Goal: Task Accomplishment & Management: Use online tool/utility

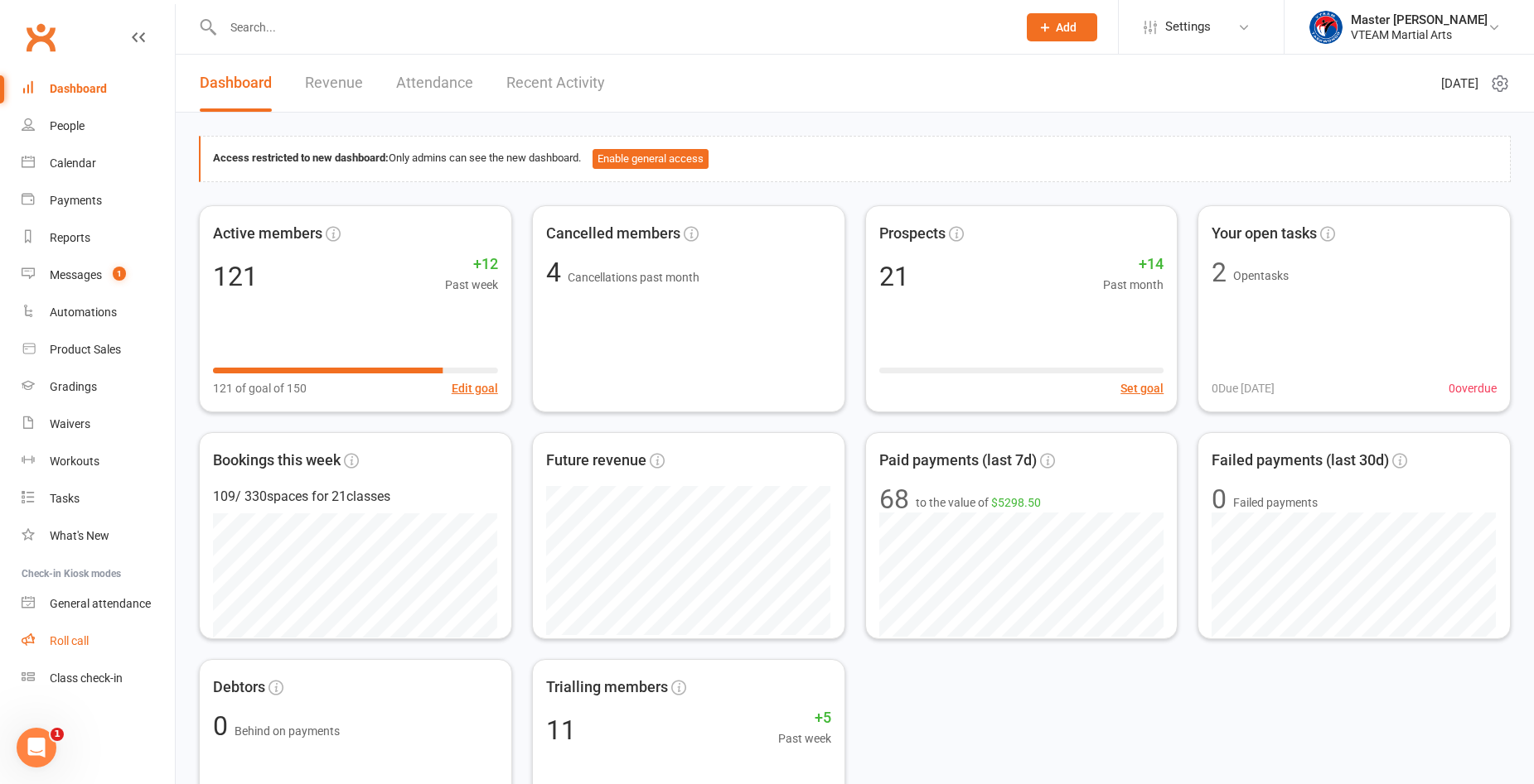
click at [93, 649] on link "Roll call" at bounding box center [98, 641] width 154 height 37
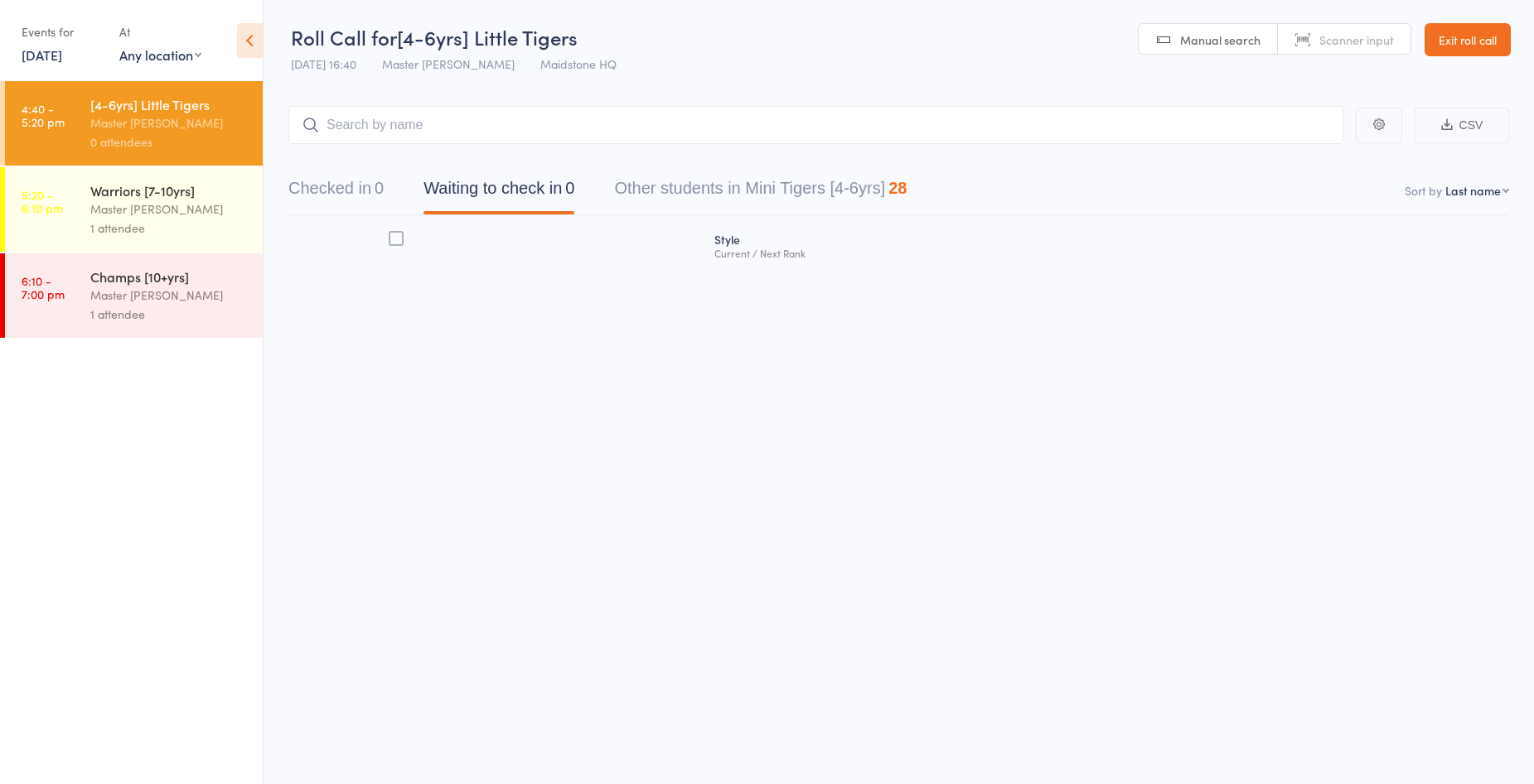
click at [37, 44] on div "Events for" at bounding box center [62, 31] width 81 height 28
click at [39, 53] on link "[DATE]" at bounding box center [42, 54] width 41 height 18
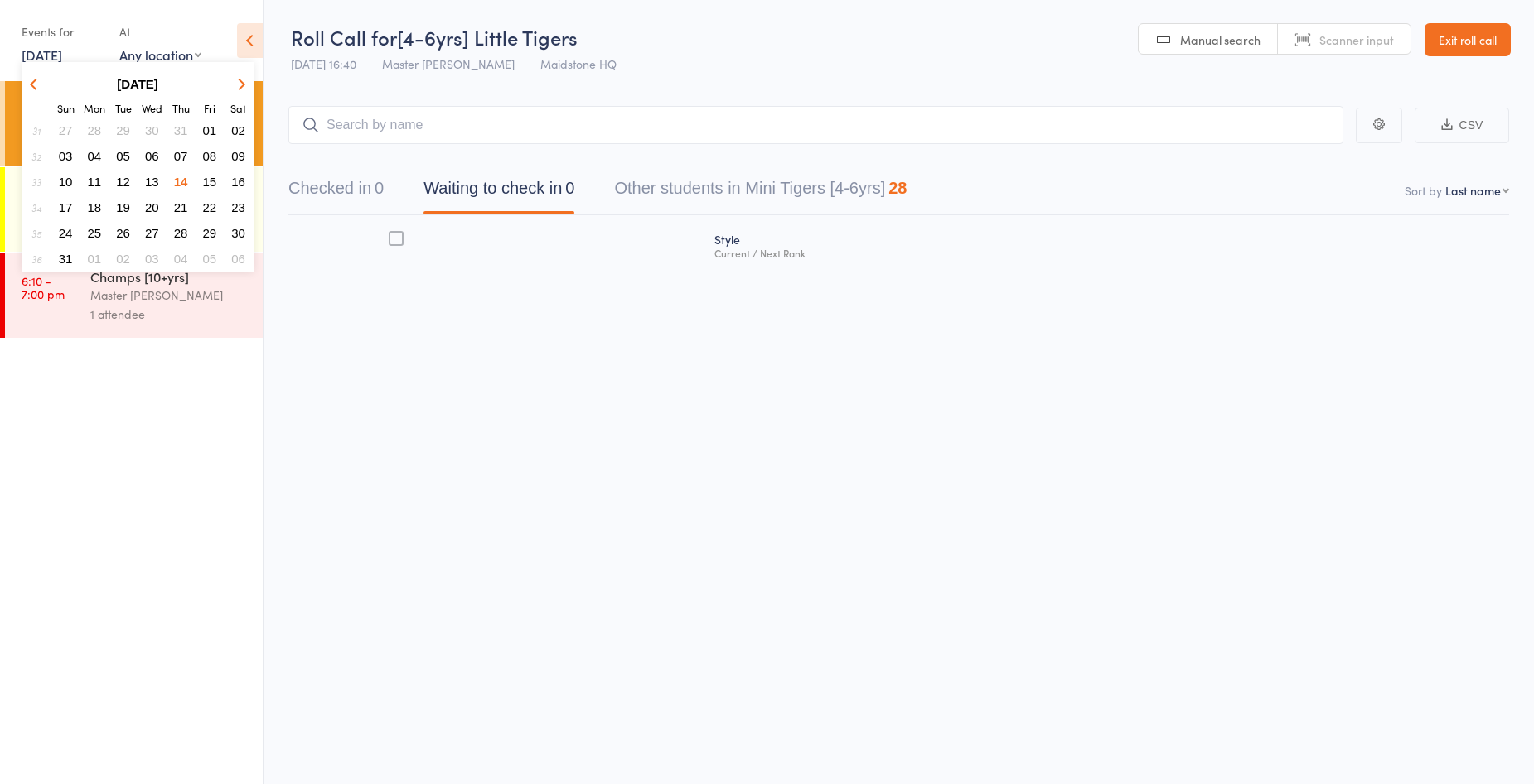
click at [148, 177] on span "13" at bounding box center [152, 181] width 14 height 14
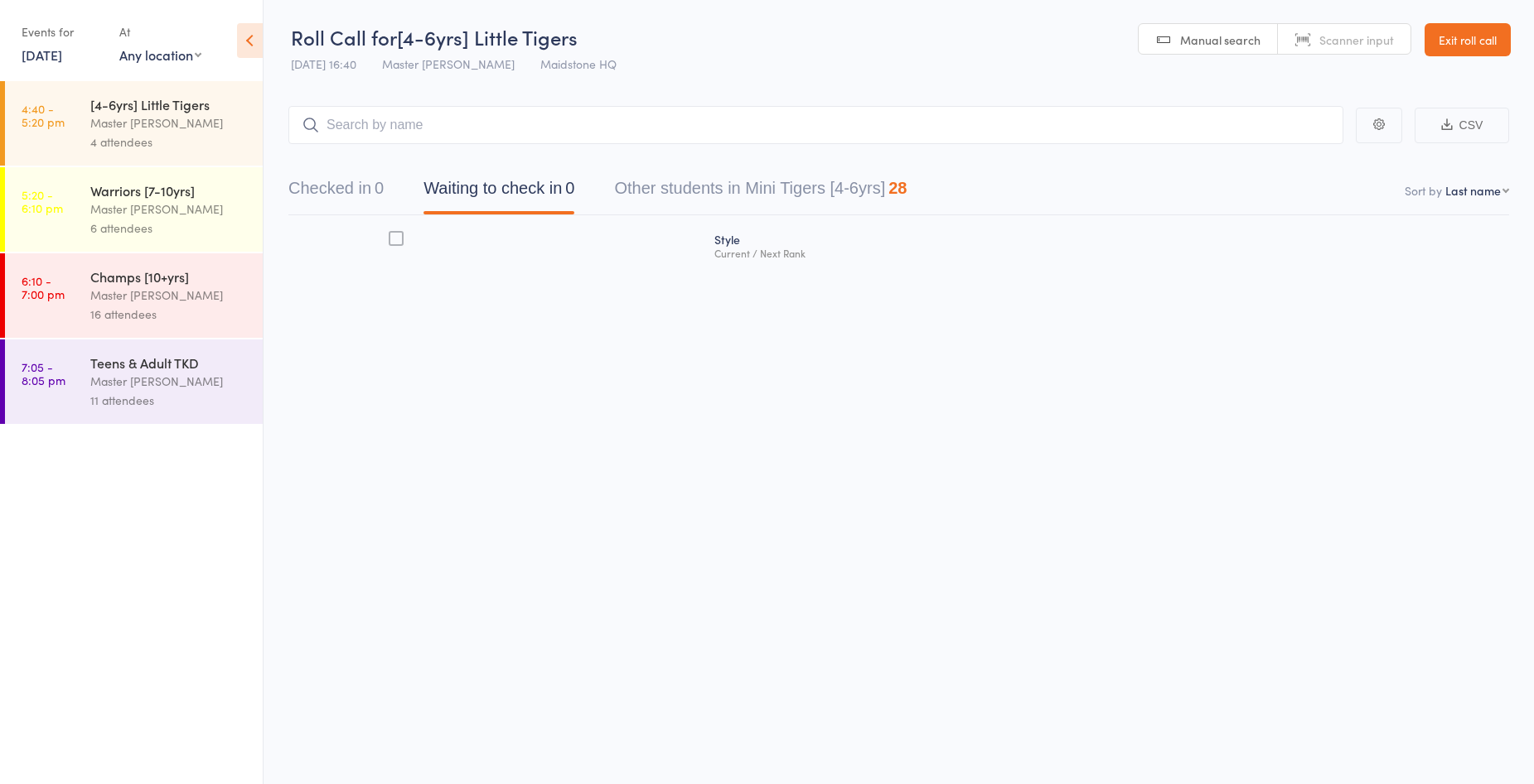
click at [218, 390] on div "Master [PERSON_NAME]" at bounding box center [170, 382] width 158 height 19
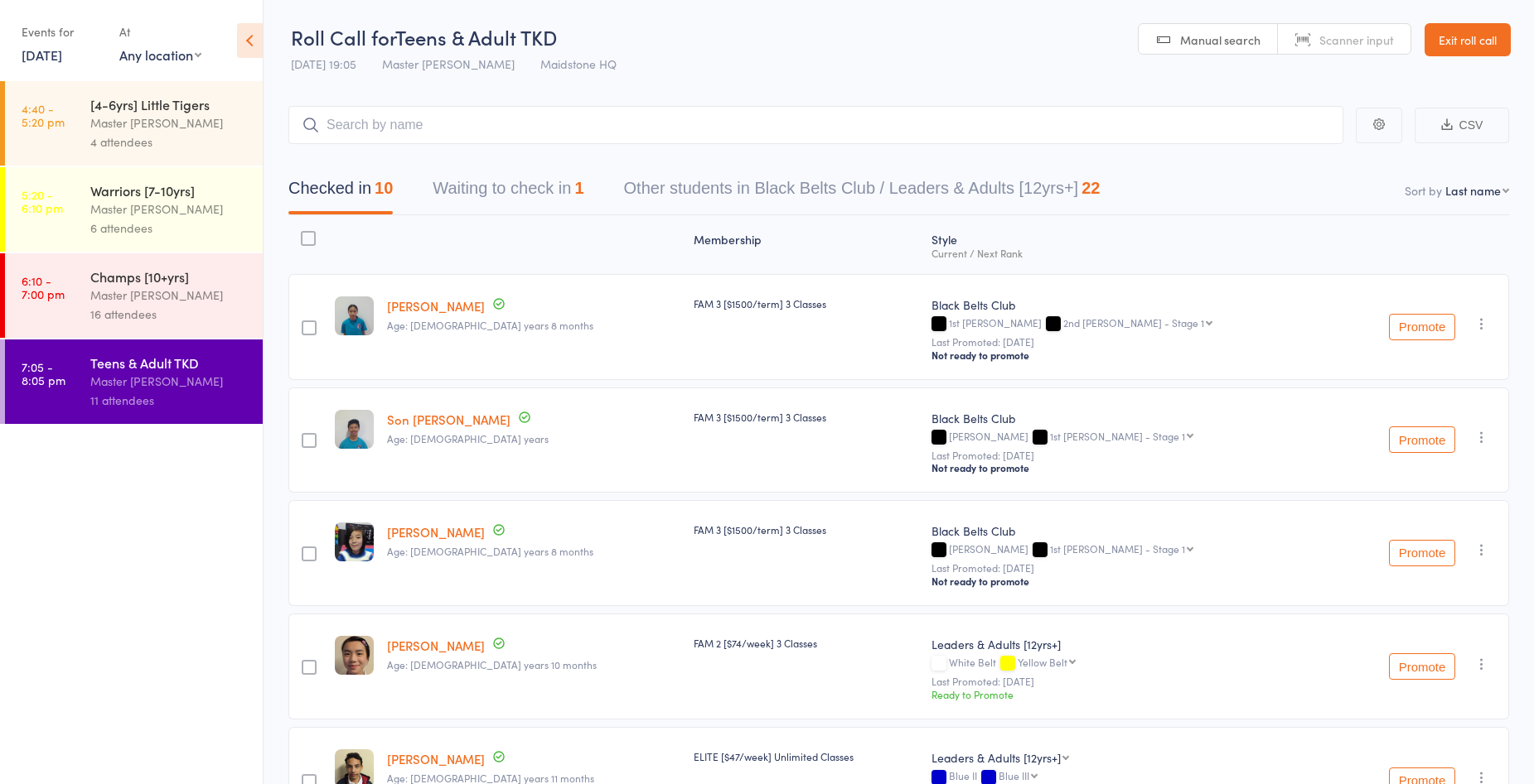
click at [469, 185] on button "Waiting to check in 1" at bounding box center [508, 193] width 151 height 44
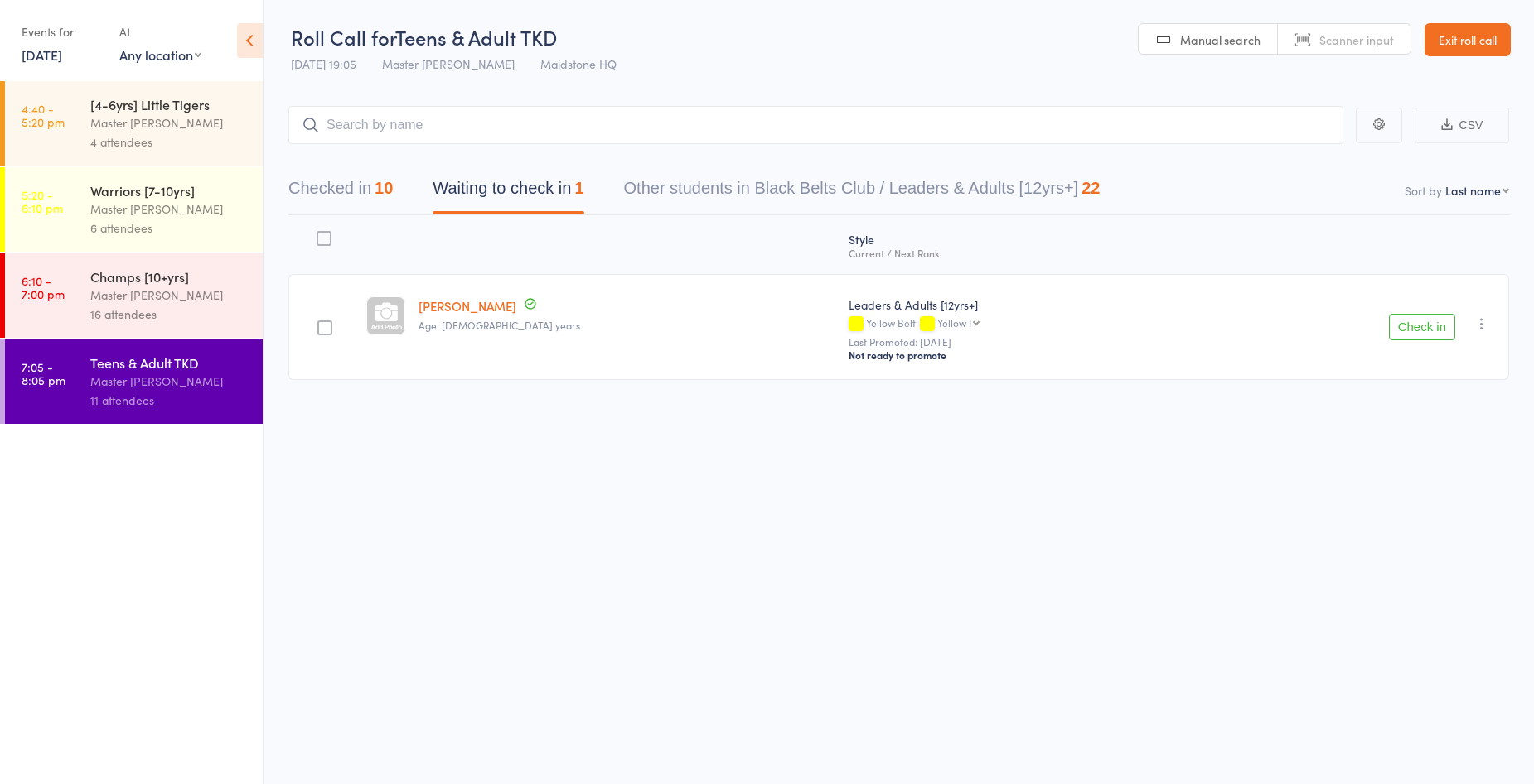
click at [1412, 324] on button "Check in" at bounding box center [1421, 327] width 66 height 27
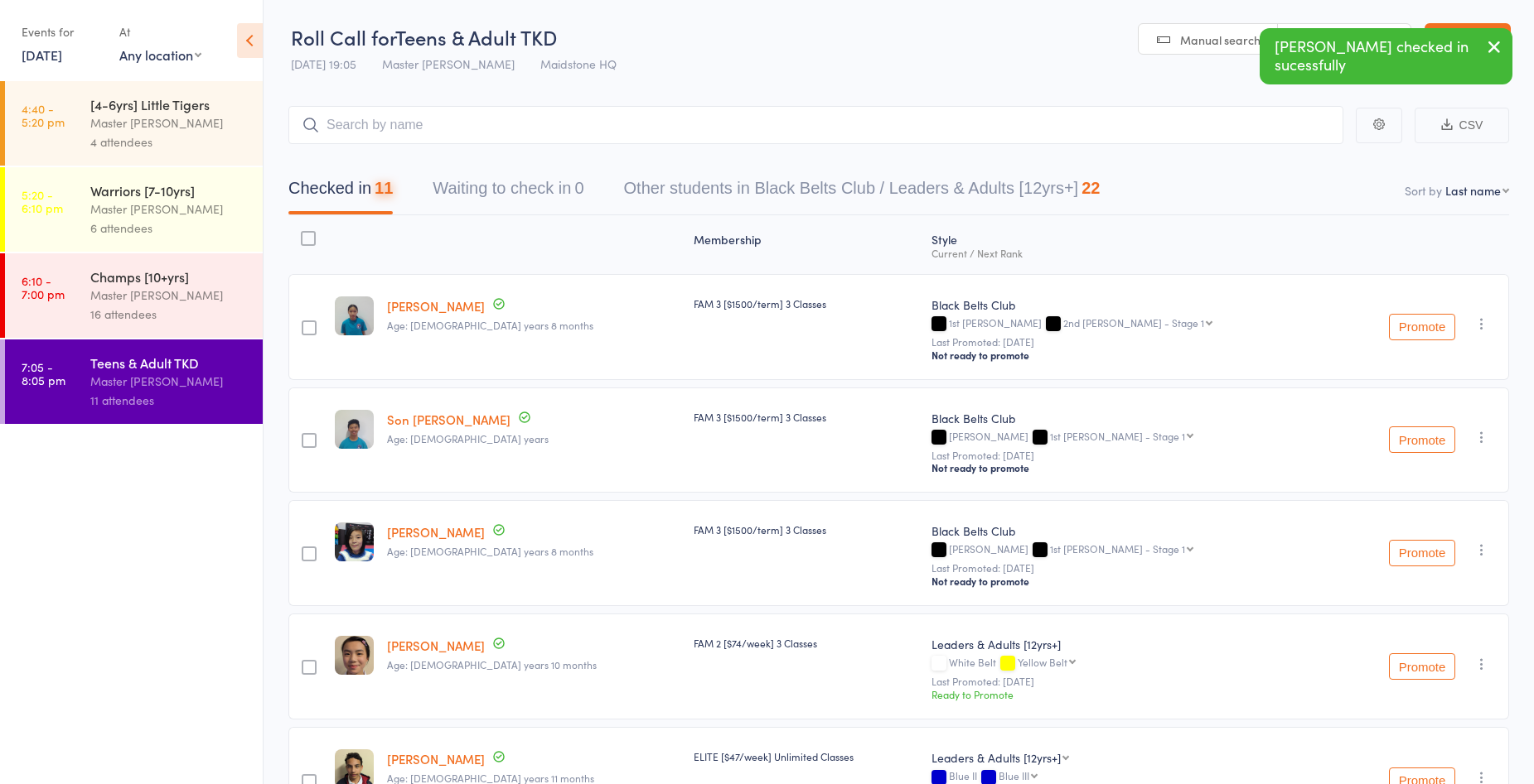
click at [167, 286] on div "Master [PERSON_NAME]" at bounding box center [170, 296] width 158 height 19
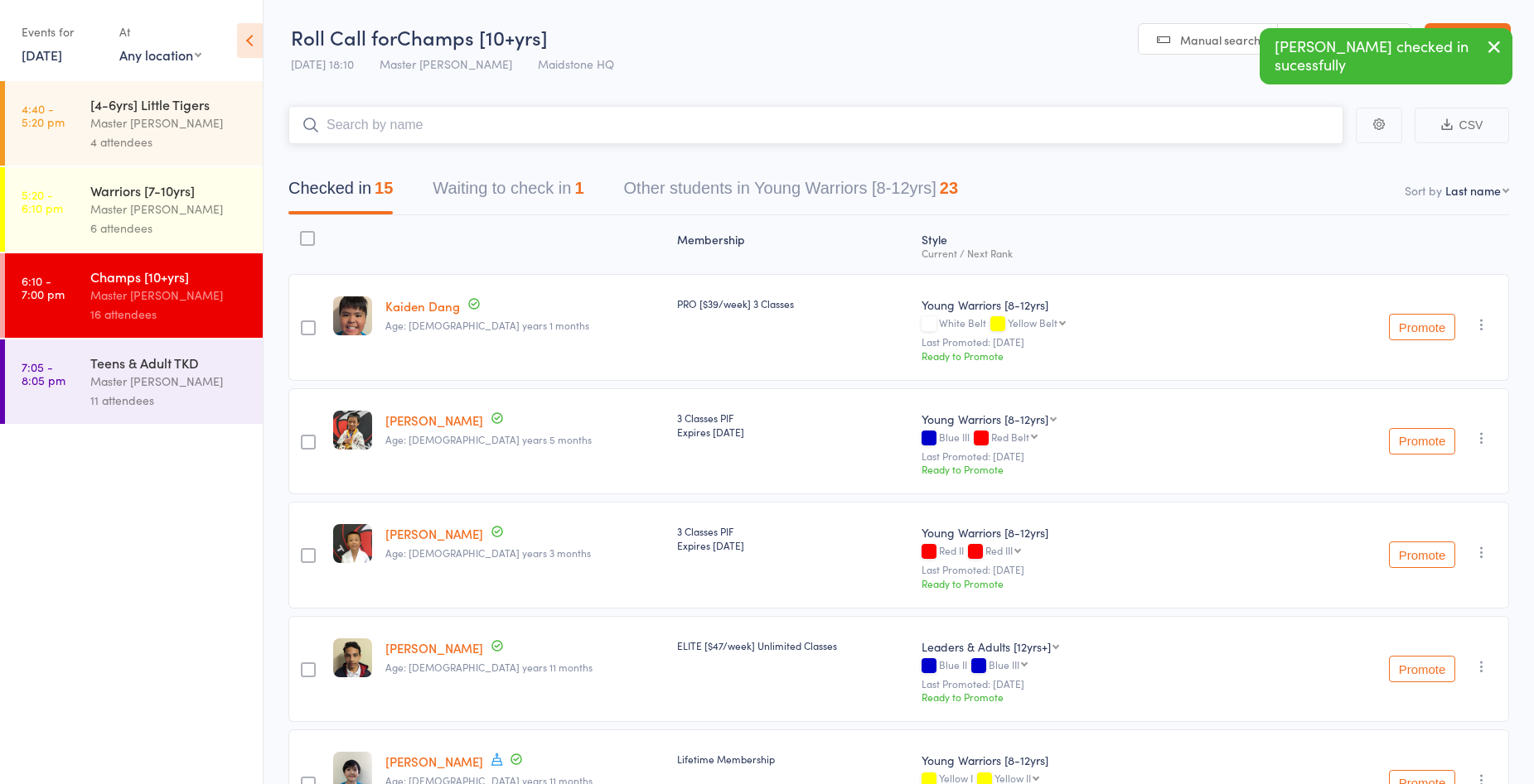
click at [558, 181] on button "Waiting to check in 1" at bounding box center [508, 193] width 151 height 44
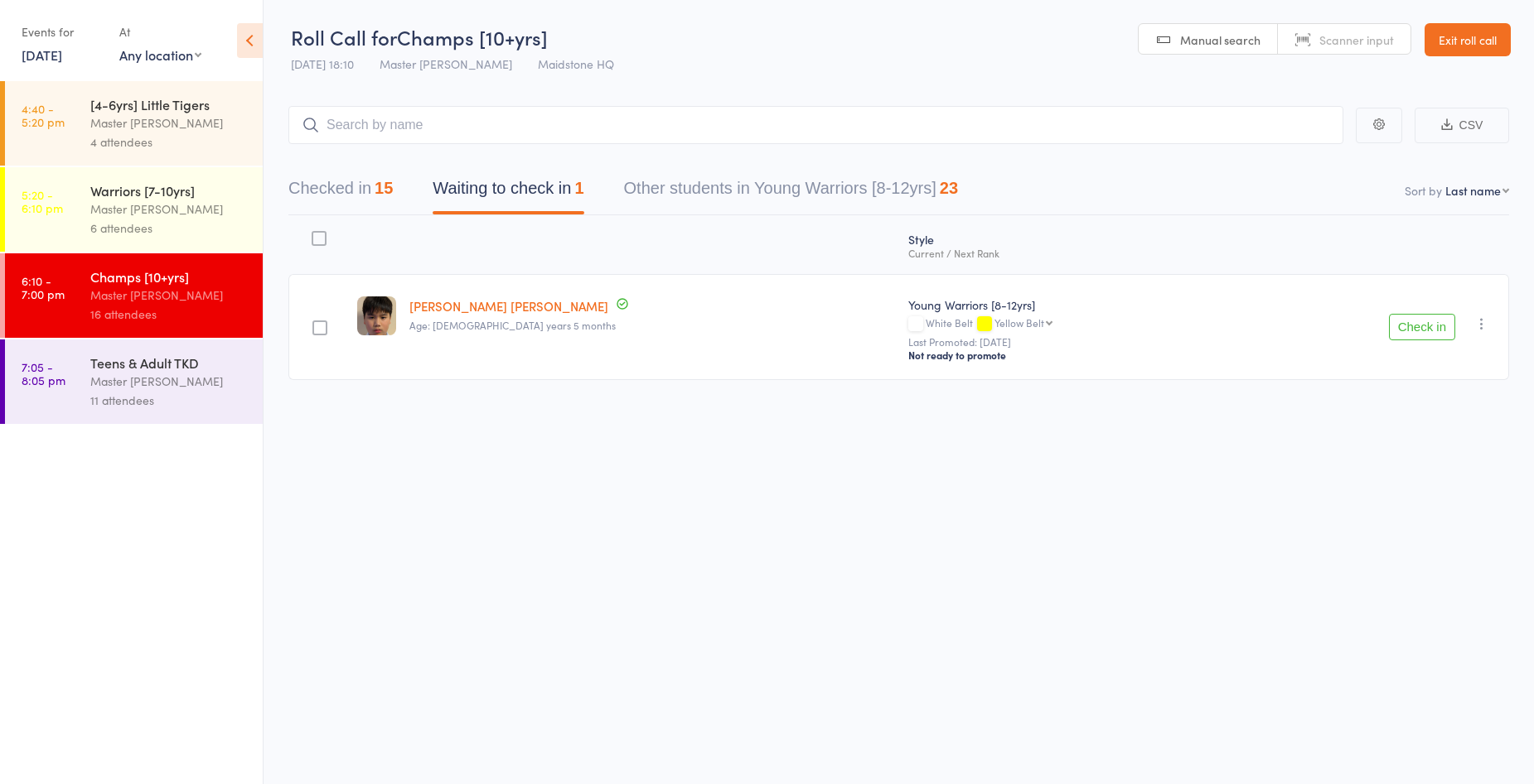
click at [1403, 334] on button "Check in" at bounding box center [1421, 327] width 66 height 27
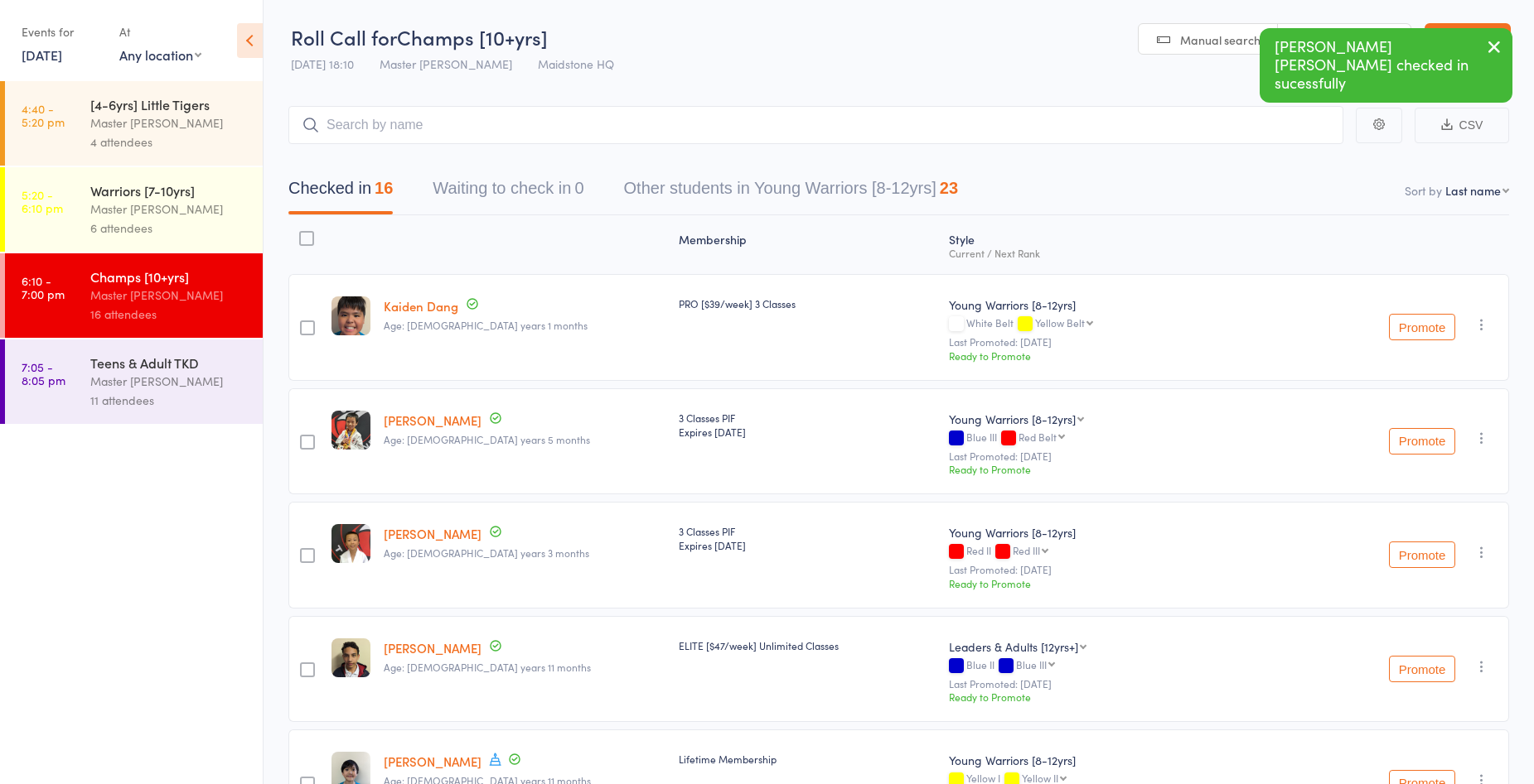
click at [181, 199] on div "Master [PERSON_NAME]" at bounding box center [170, 209] width 158 height 19
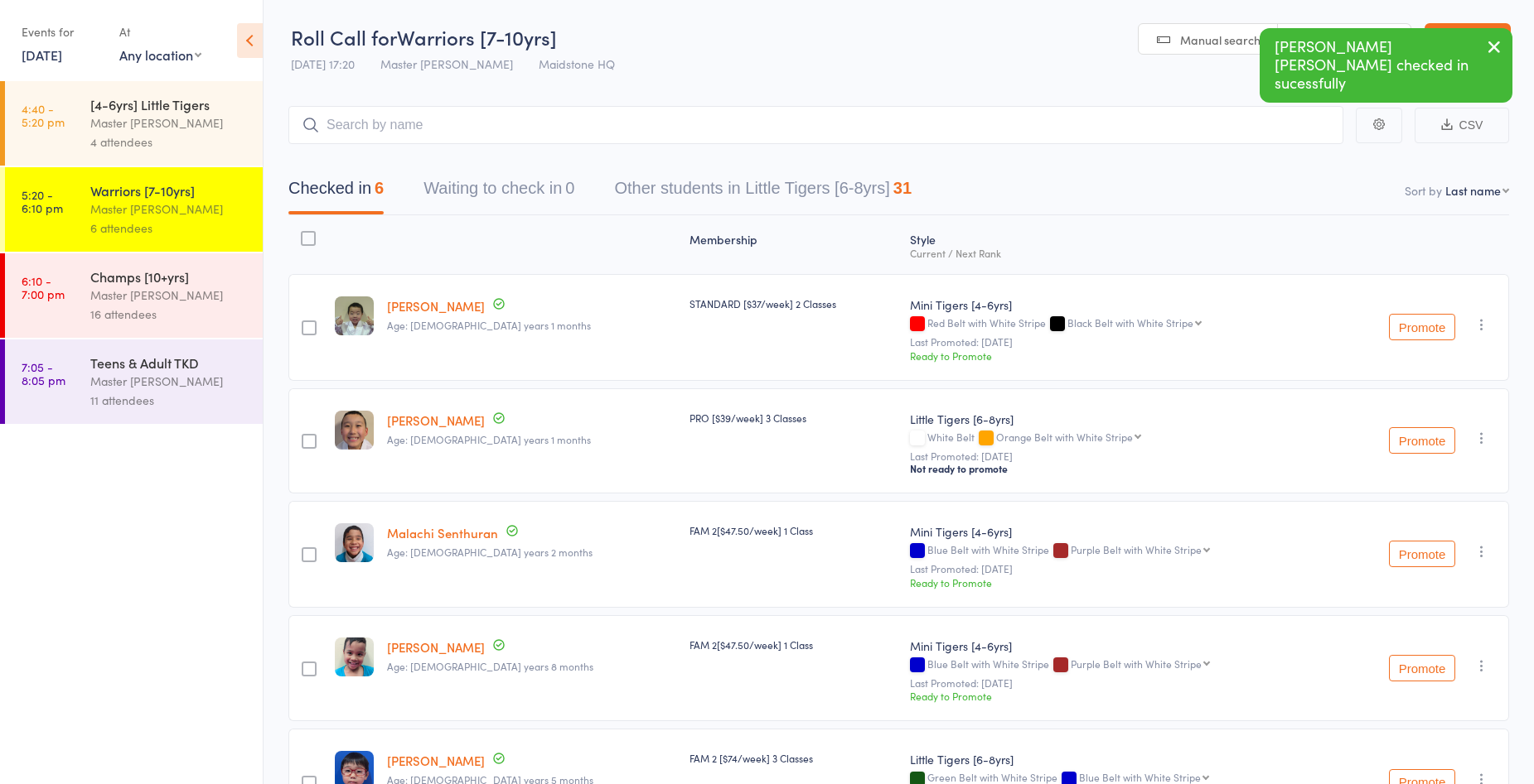
click at [190, 97] on div "[4-6yrs] Little Tigers" at bounding box center [170, 104] width 158 height 18
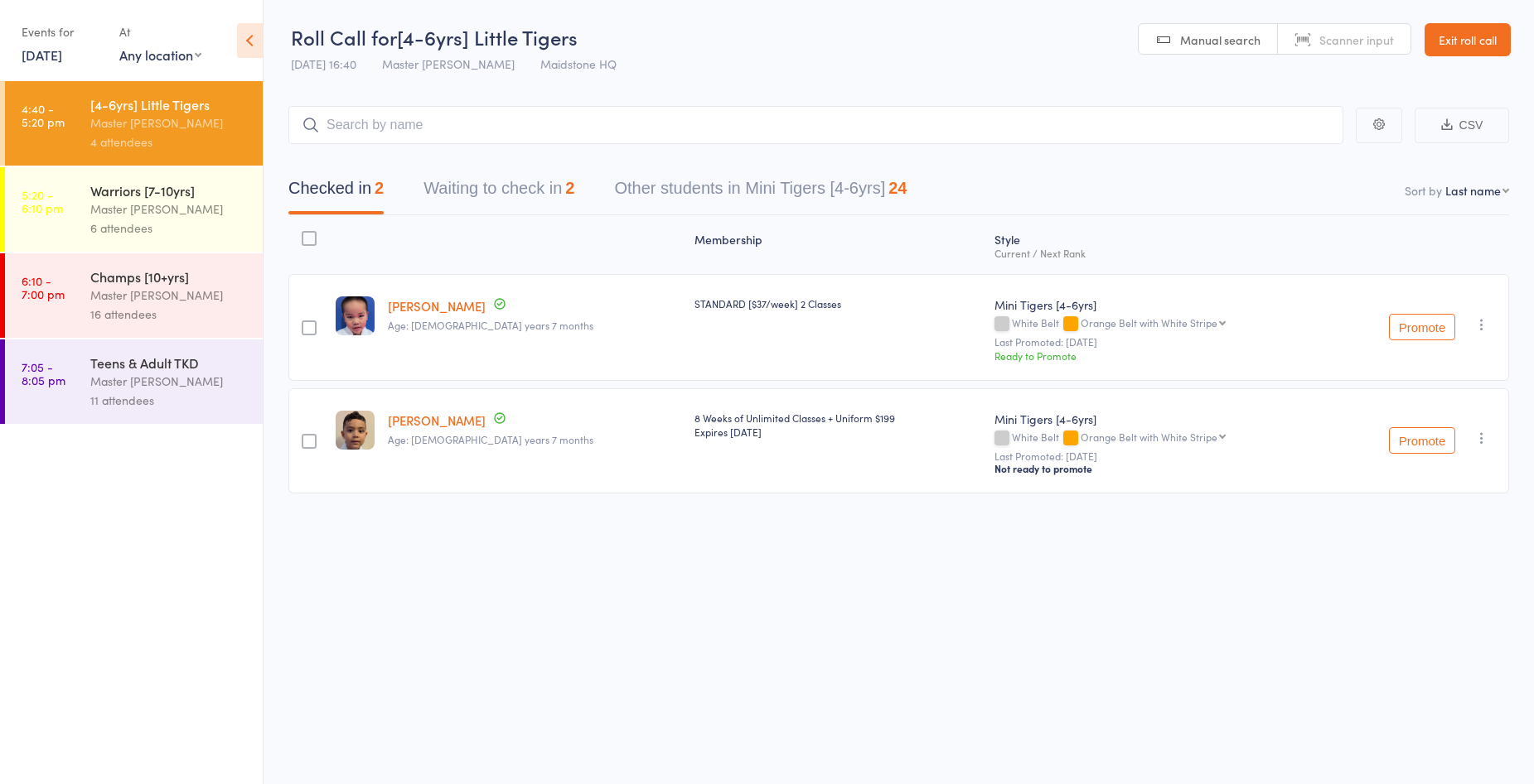
click at [537, 185] on button "Waiting to check in 2" at bounding box center [499, 193] width 151 height 44
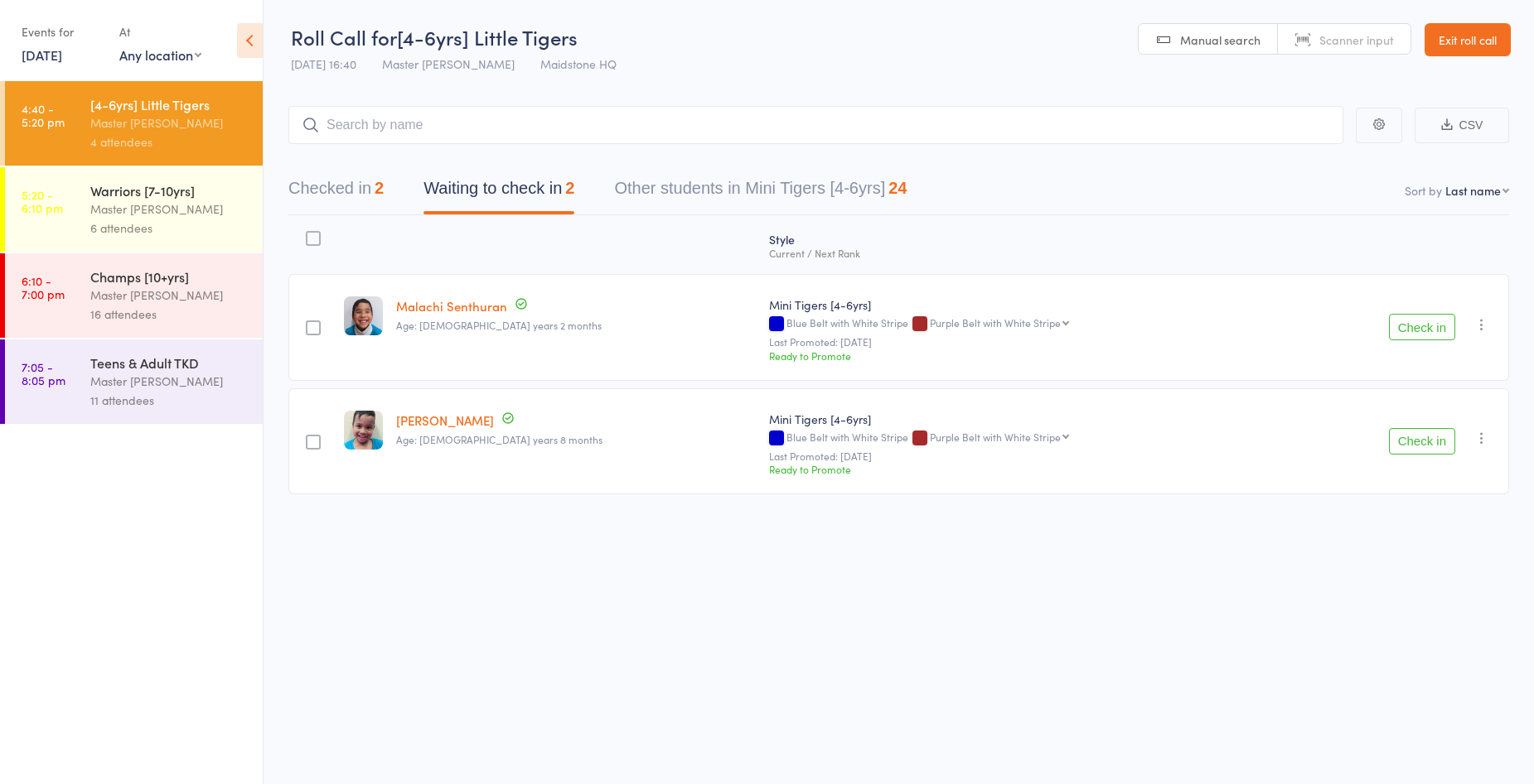
click at [1481, 328] on icon "button" at bounding box center [1481, 324] width 16 height 16
click at [1428, 488] on li "Remove" at bounding box center [1421, 490] width 136 height 22
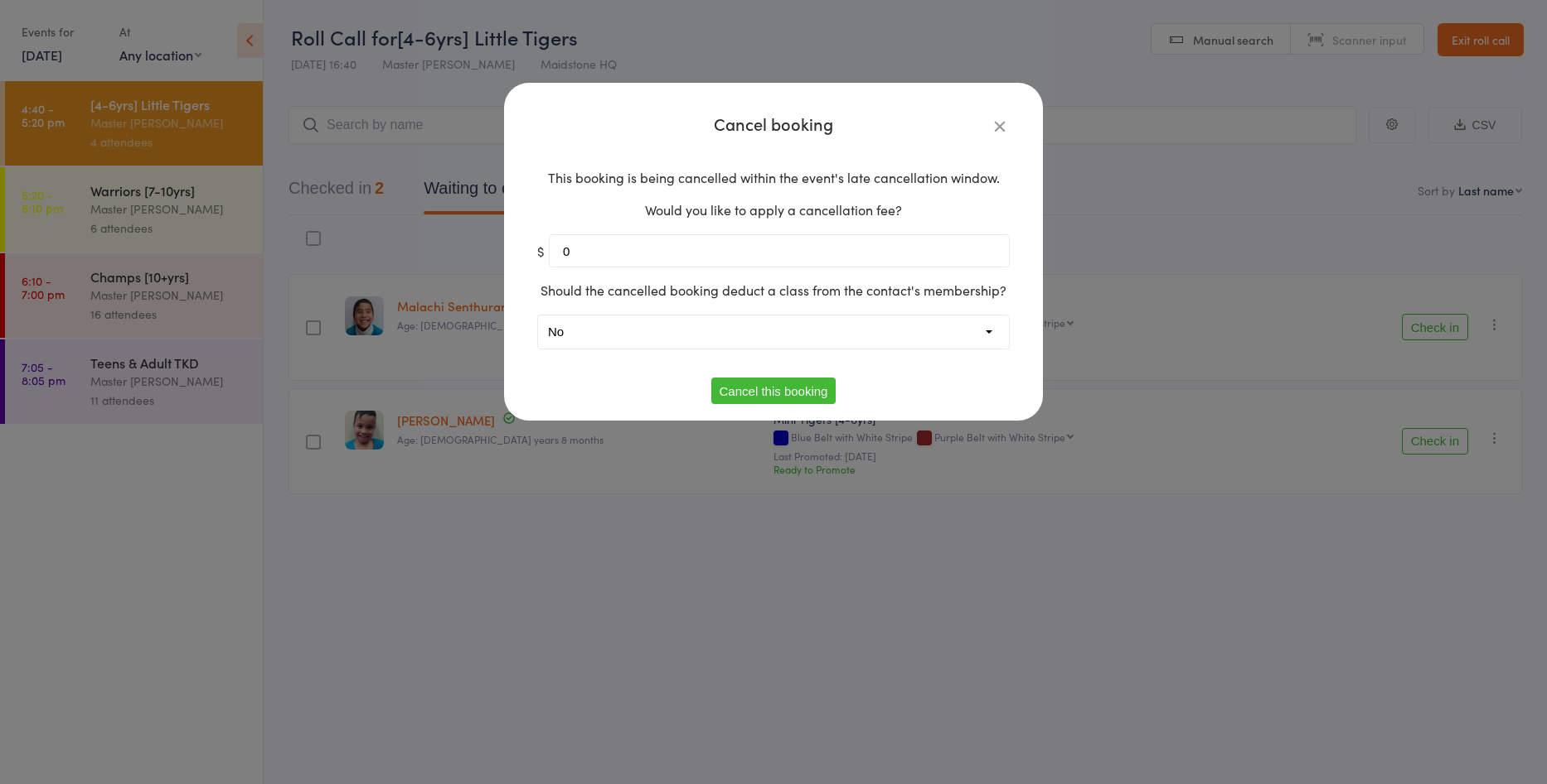
drag, startPoint x: 819, startPoint y: 384, endPoint x: 1099, endPoint y: 343, distance: 283.0
click at [821, 384] on button "Cancel this booking" at bounding box center [773, 391] width 125 height 27
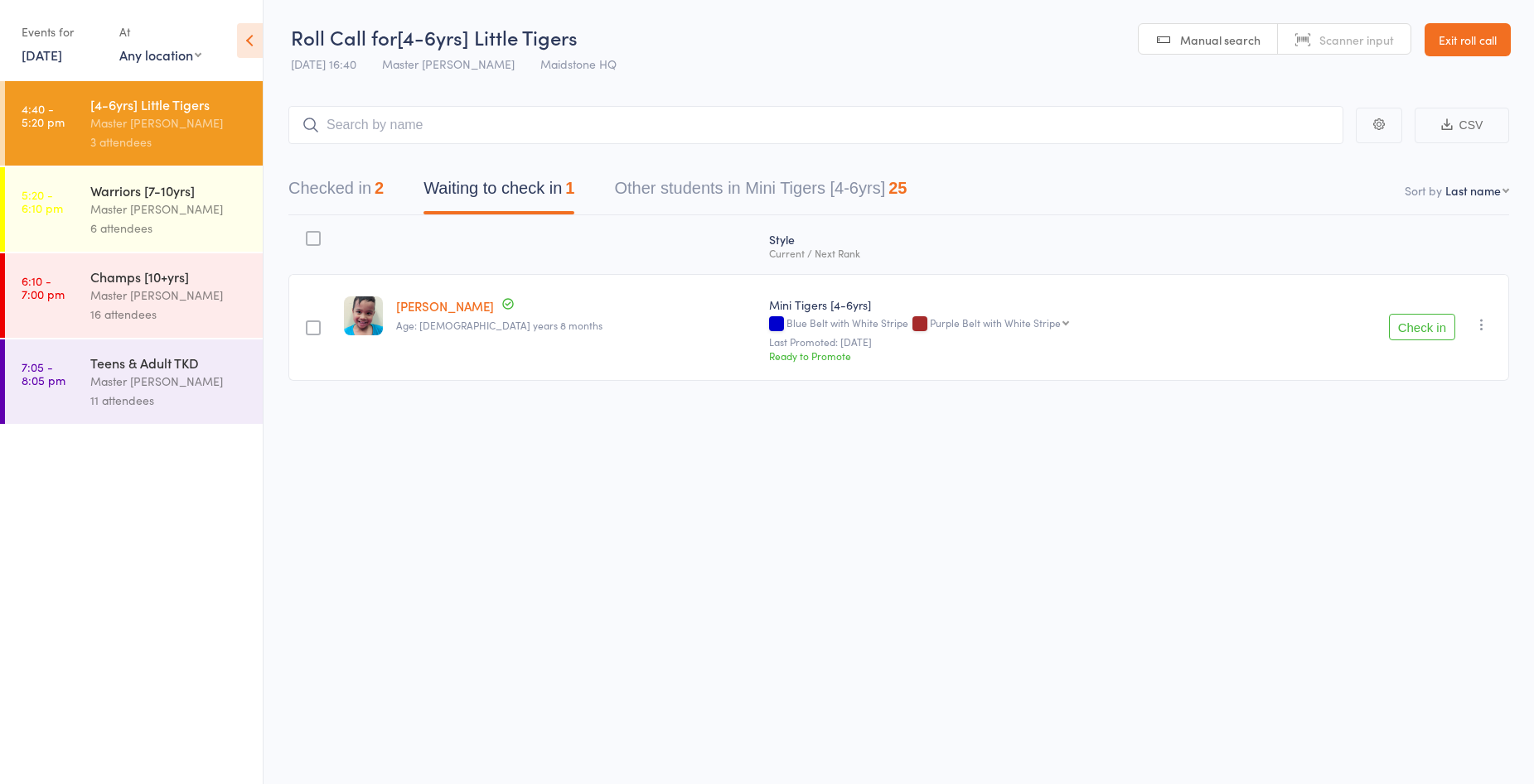
click at [1478, 327] on icon "button" at bounding box center [1481, 324] width 16 height 16
click at [1433, 486] on li "Remove" at bounding box center [1421, 490] width 136 height 22
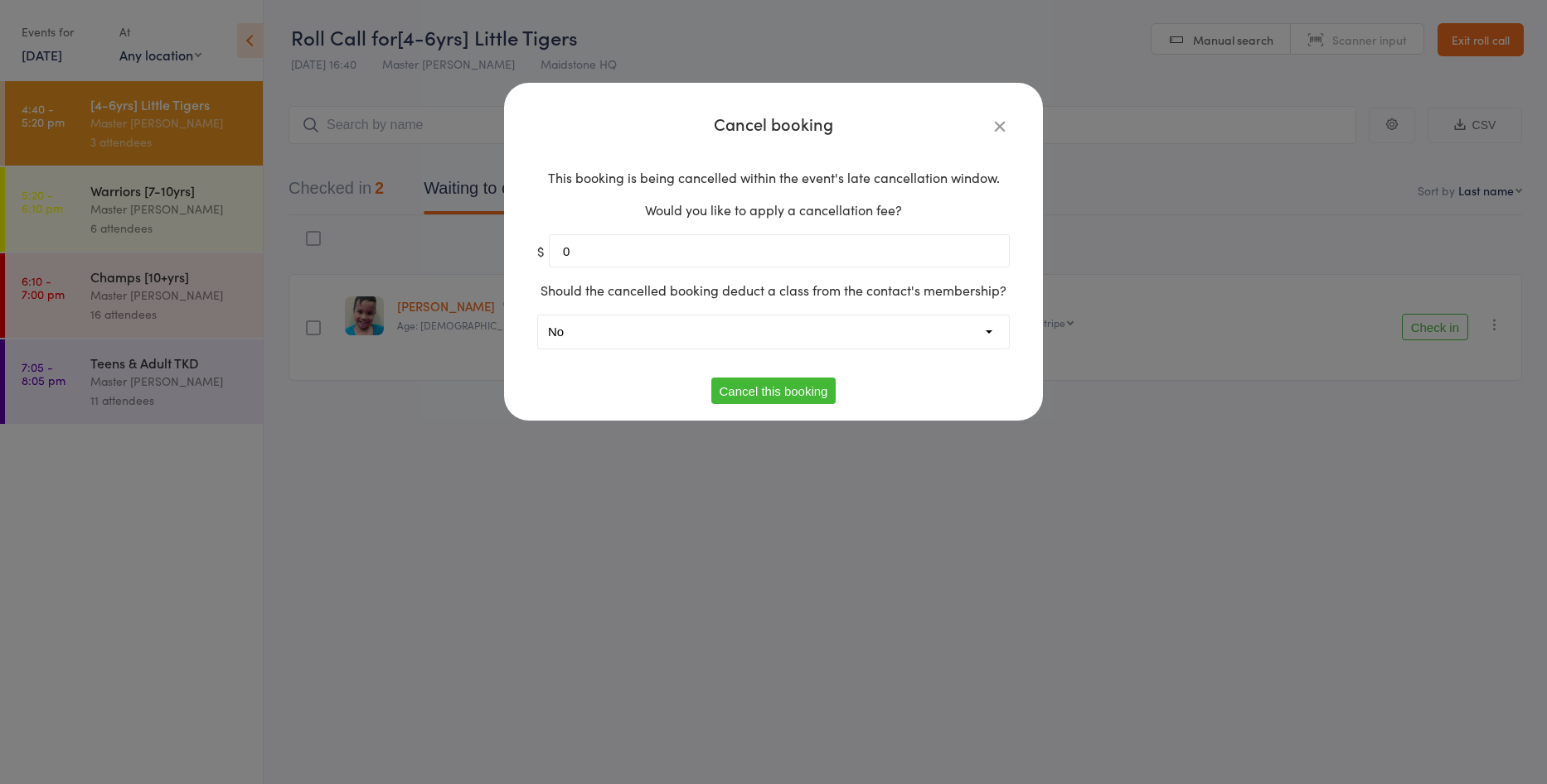
click at [804, 394] on button "Cancel this booking" at bounding box center [773, 391] width 125 height 27
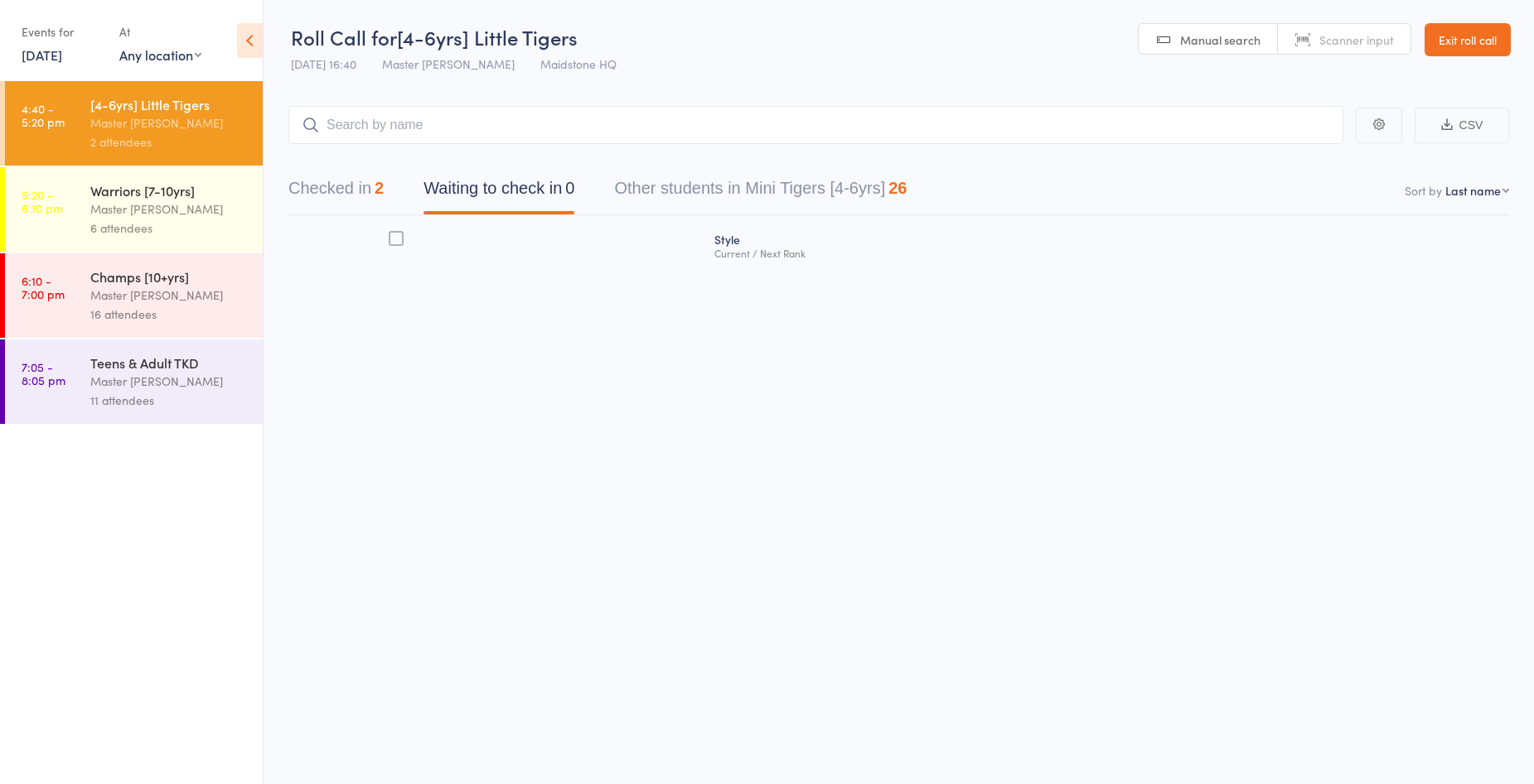
click at [145, 217] on div "Master [PERSON_NAME]" at bounding box center [170, 209] width 158 height 19
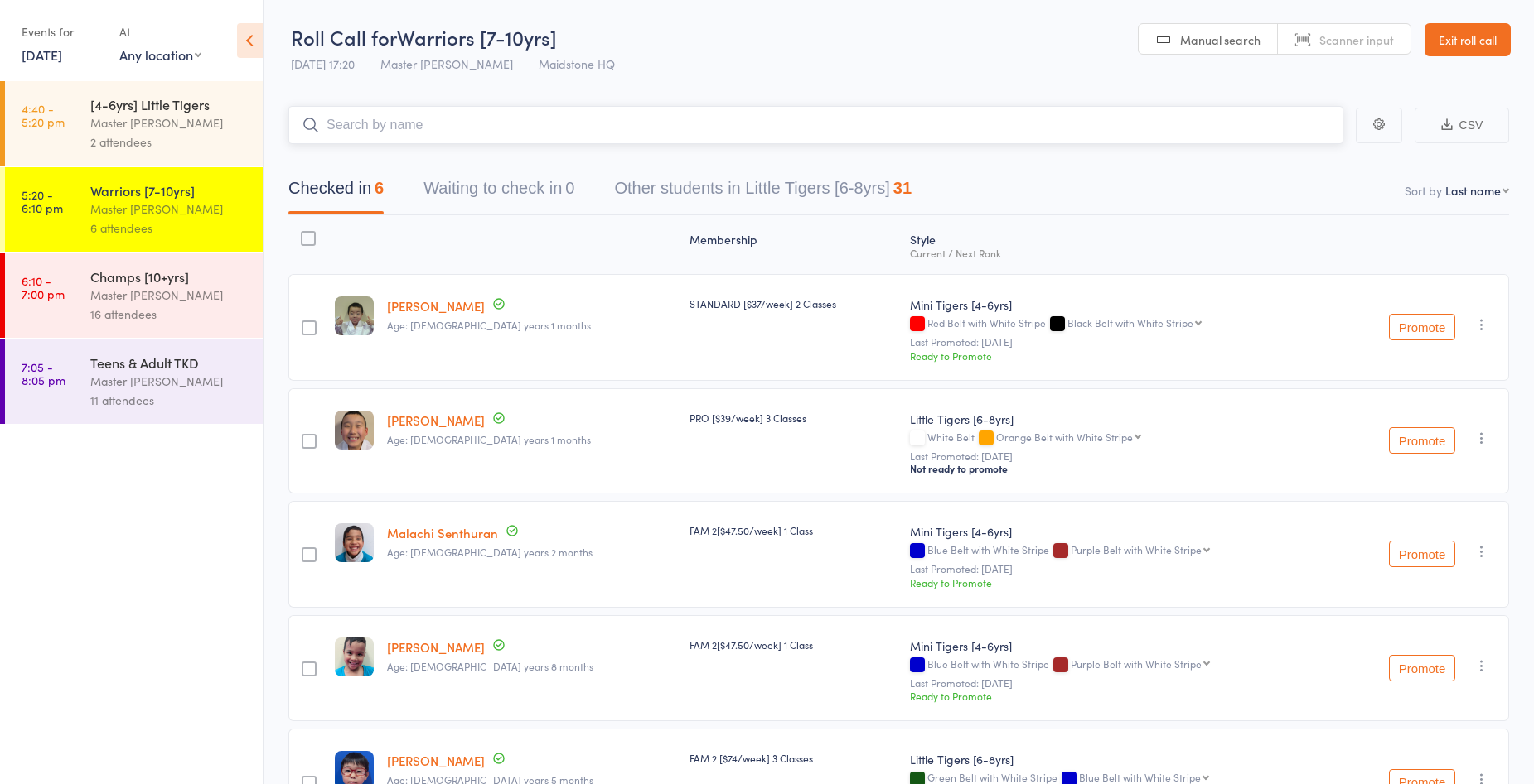
click at [693, 191] on button "Other students in Little Tigers [6-8yrs] 31" at bounding box center [763, 193] width 298 height 44
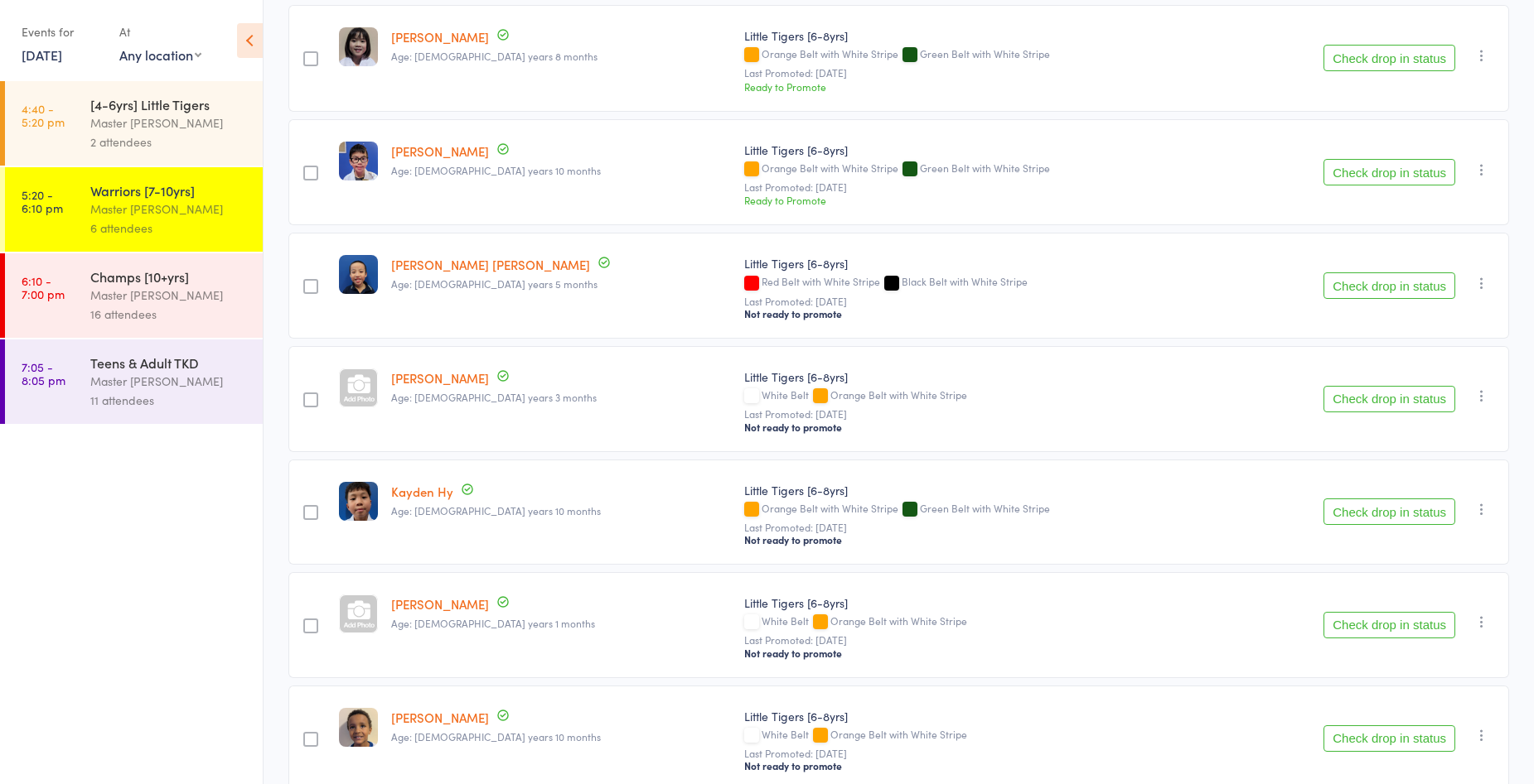
scroll to position [83, 0]
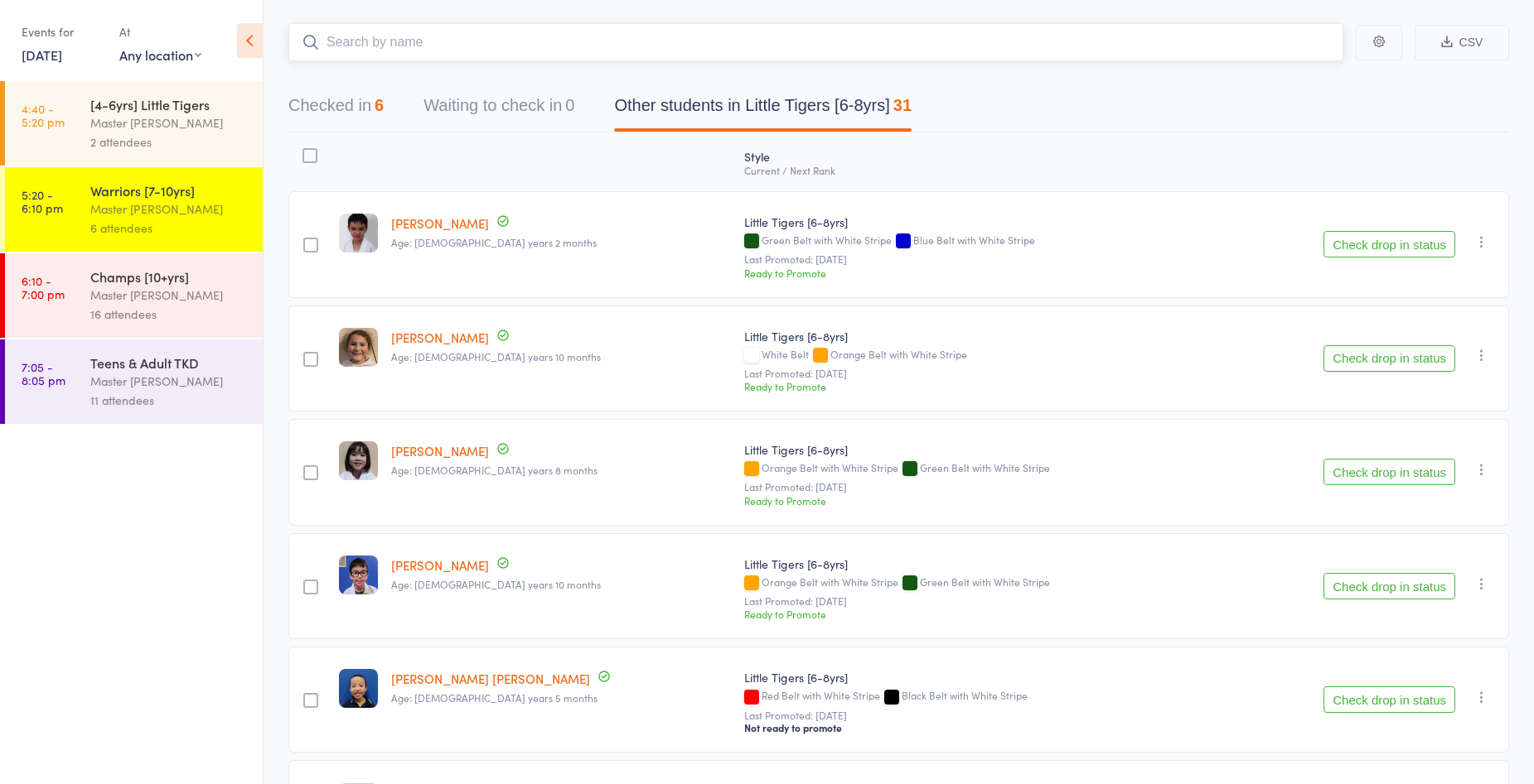
click at [363, 122] on button "Checked in 6" at bounding box center [336, 110] width 95 height 44
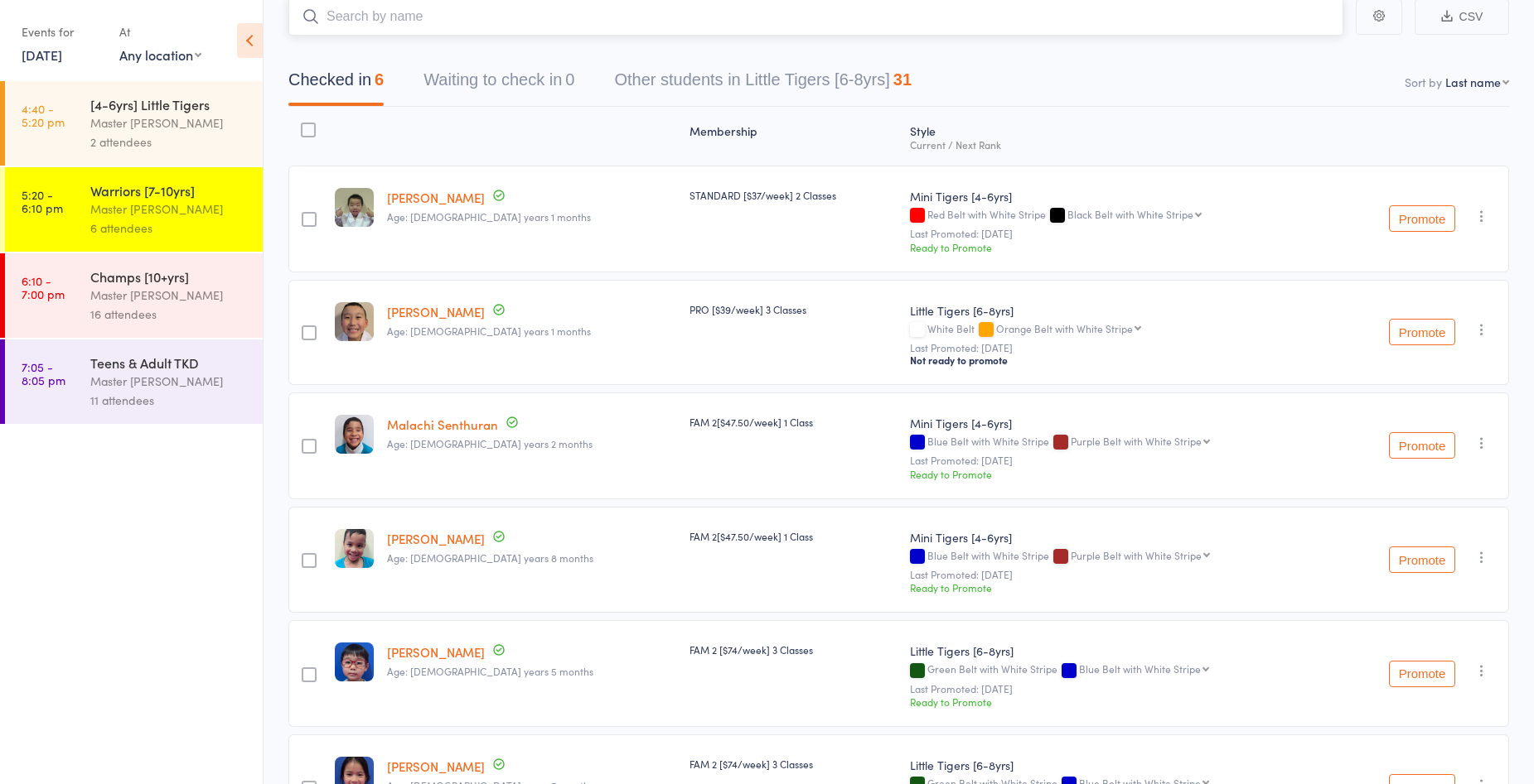
scroll to position [0, 0]
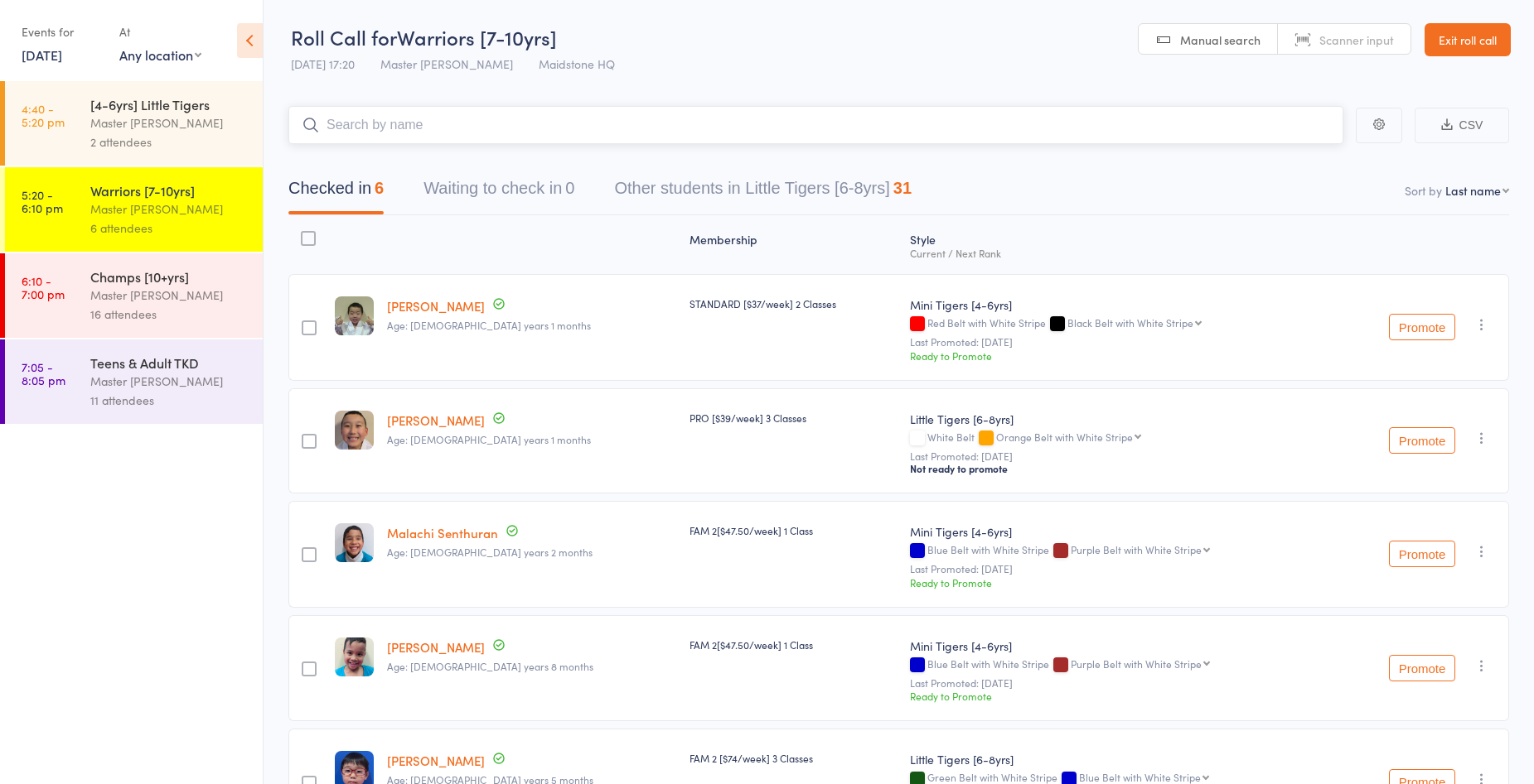
click at [708, 190] on button "Other students in Little Tigers [6-8yrs] 31" at bounding box center [763, 193] width 298 height 44
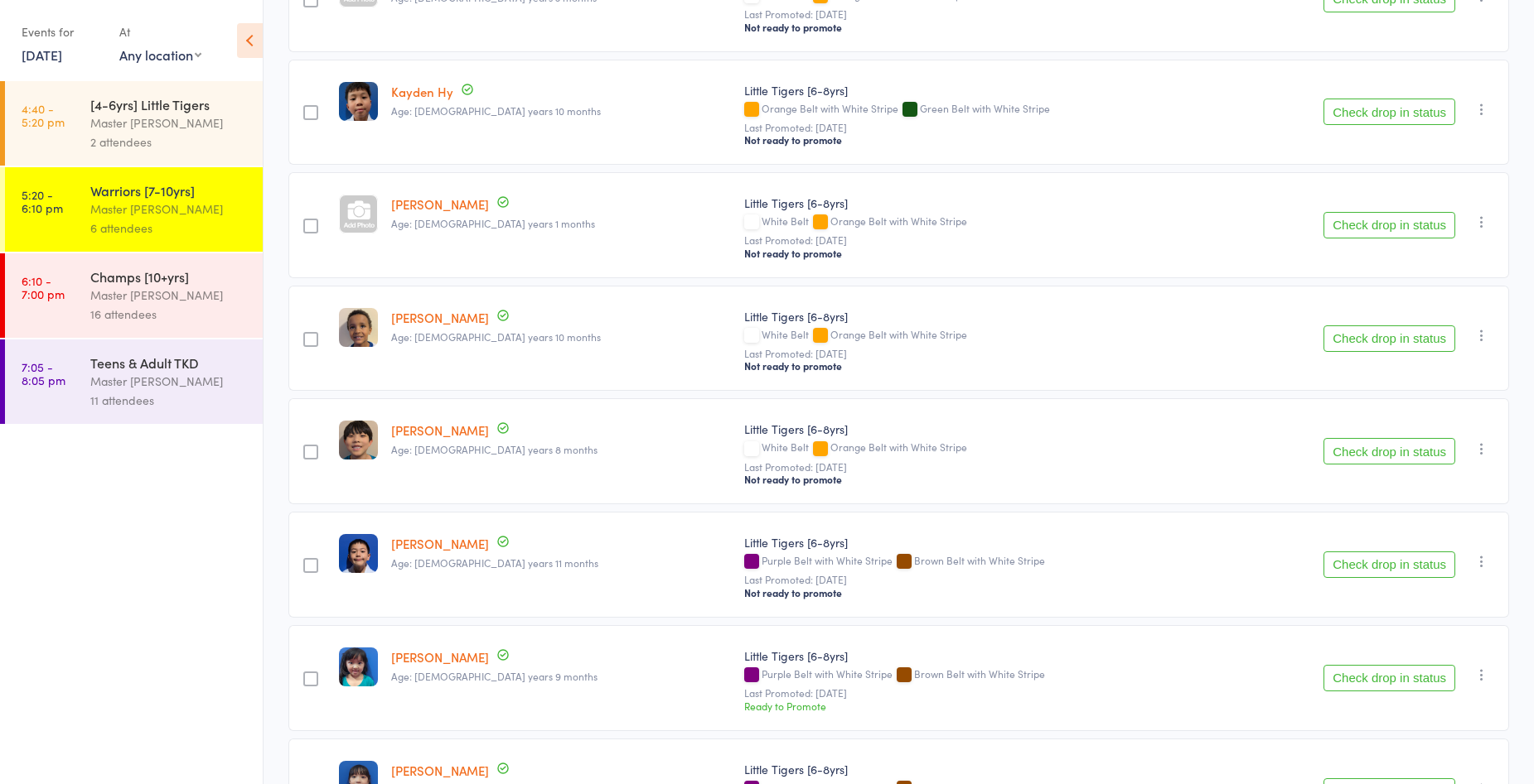
scroll to position [911, 0]
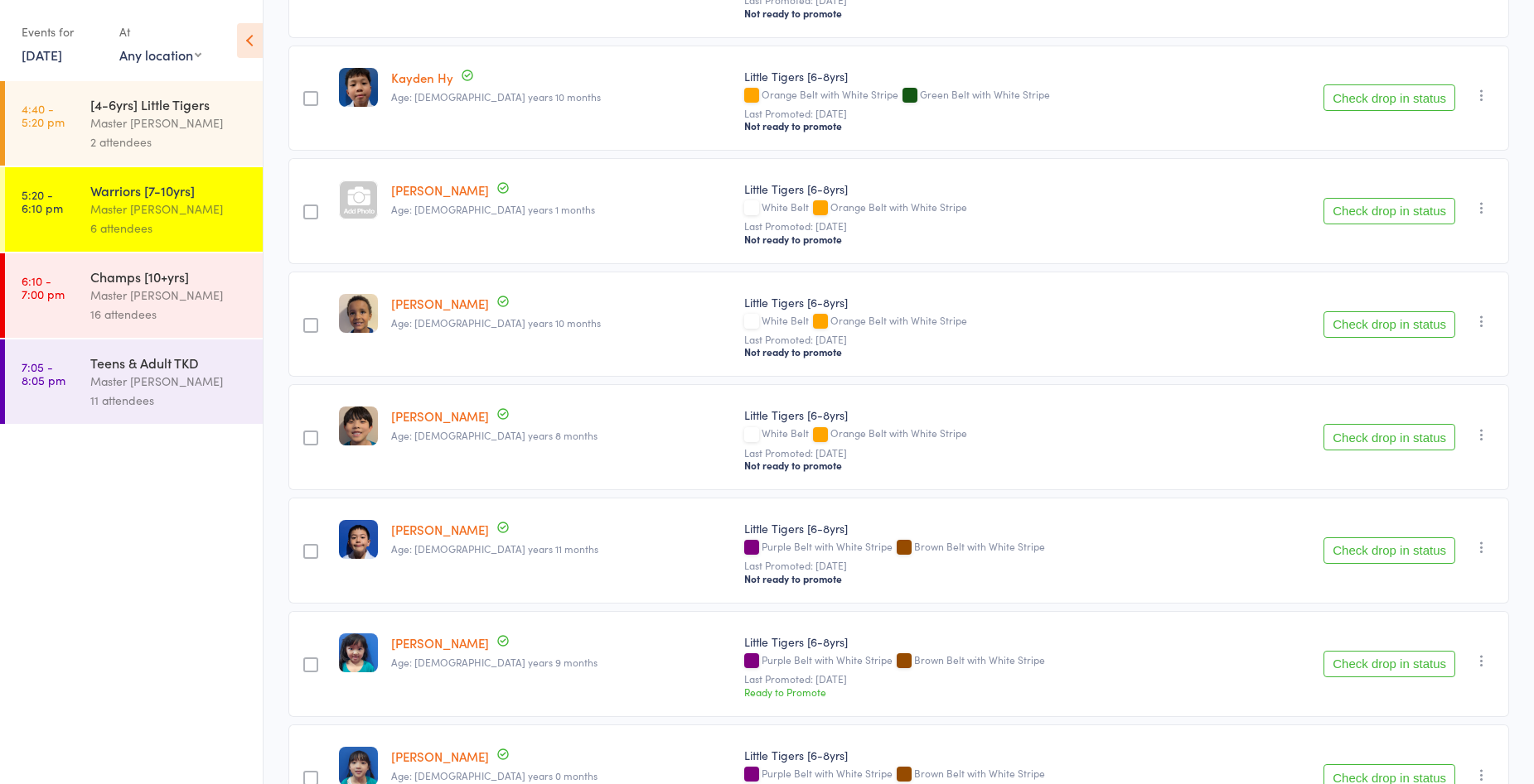
click at [1424, 323] on button "Check drop in status" at bounding box center [1389, 325] width 132 height 27
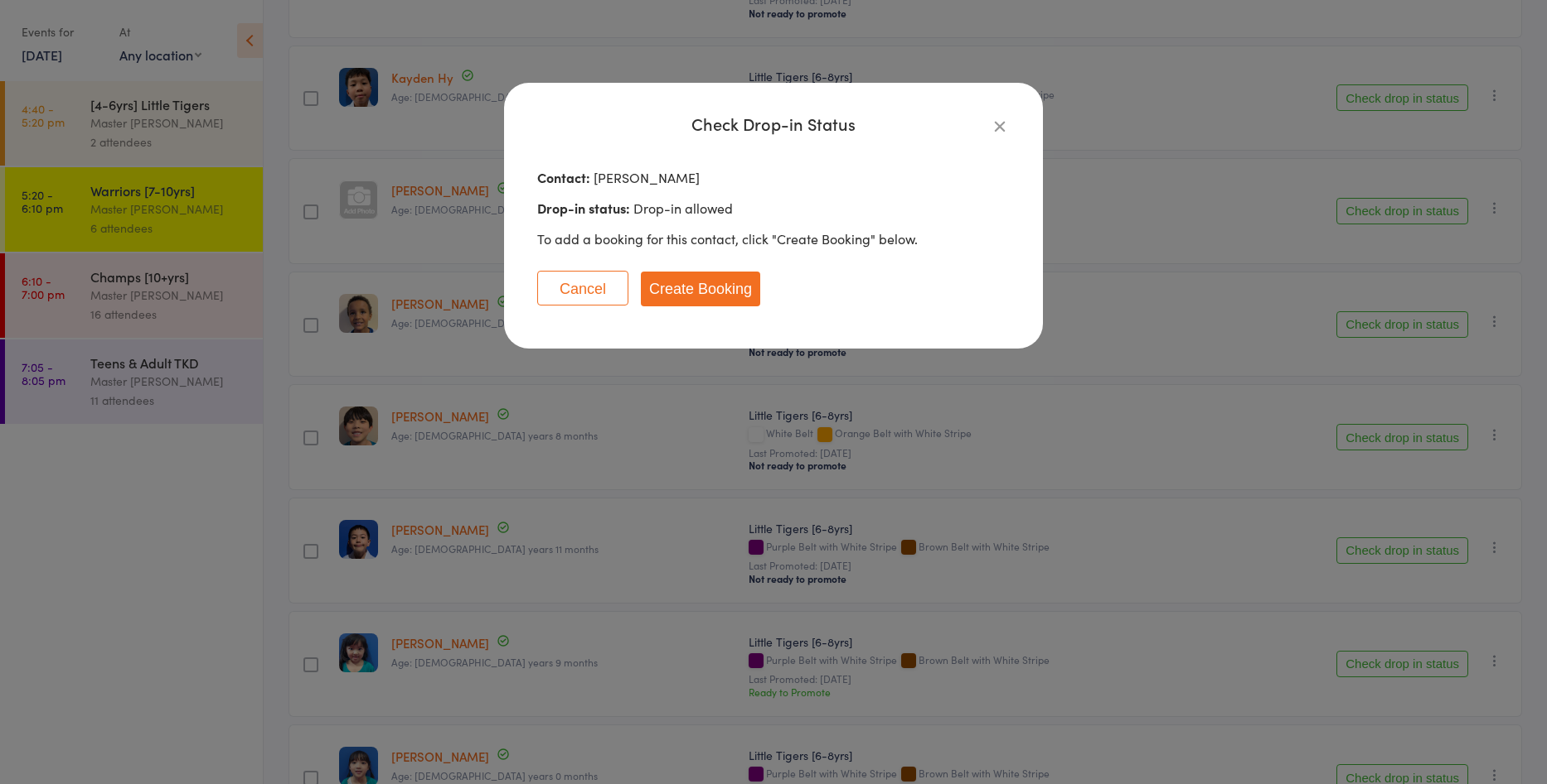
click at [715, 285] on button "Create Booking" at bounding box center [700, 289] width 119 height 34
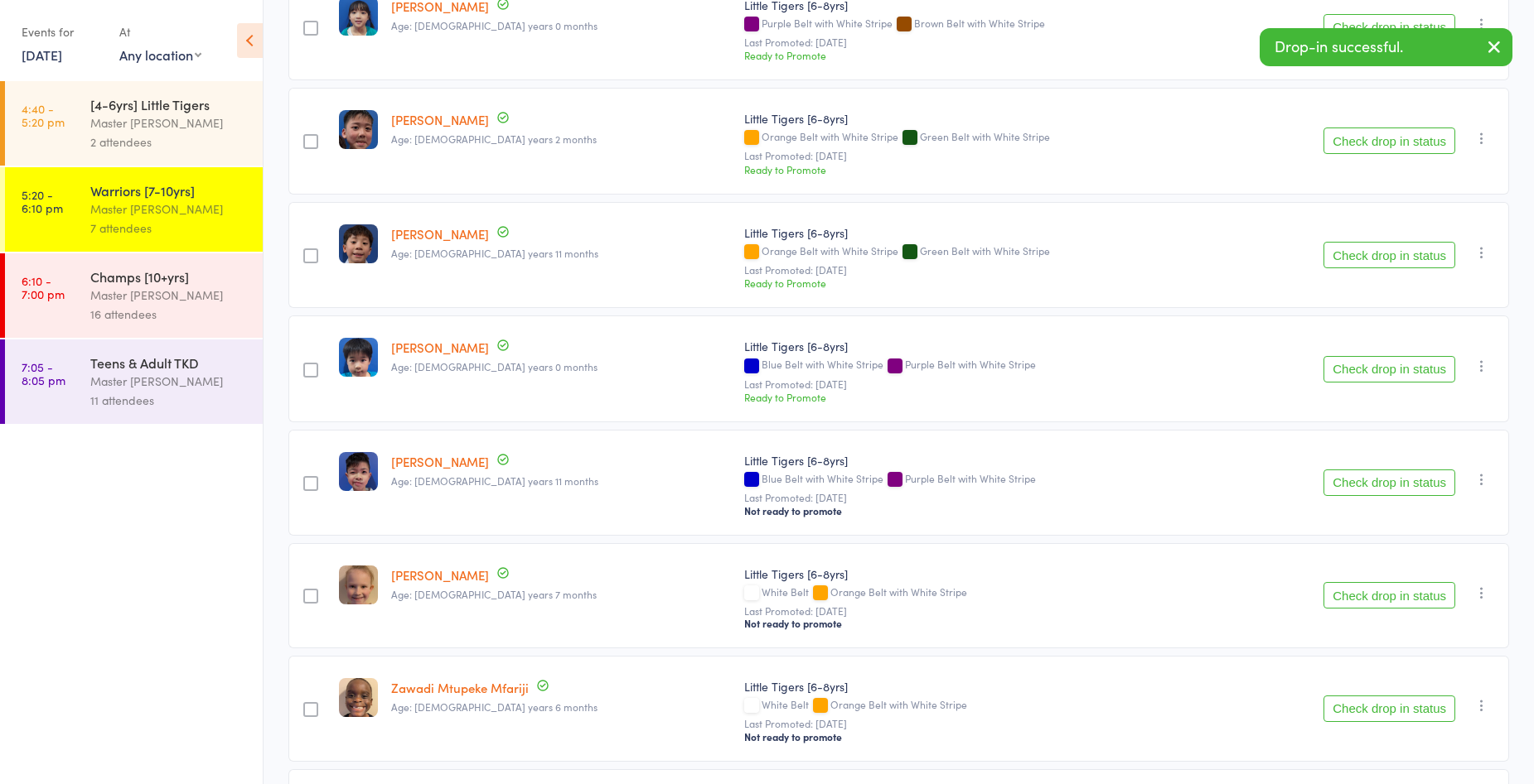
scroll to position [1574, 0]
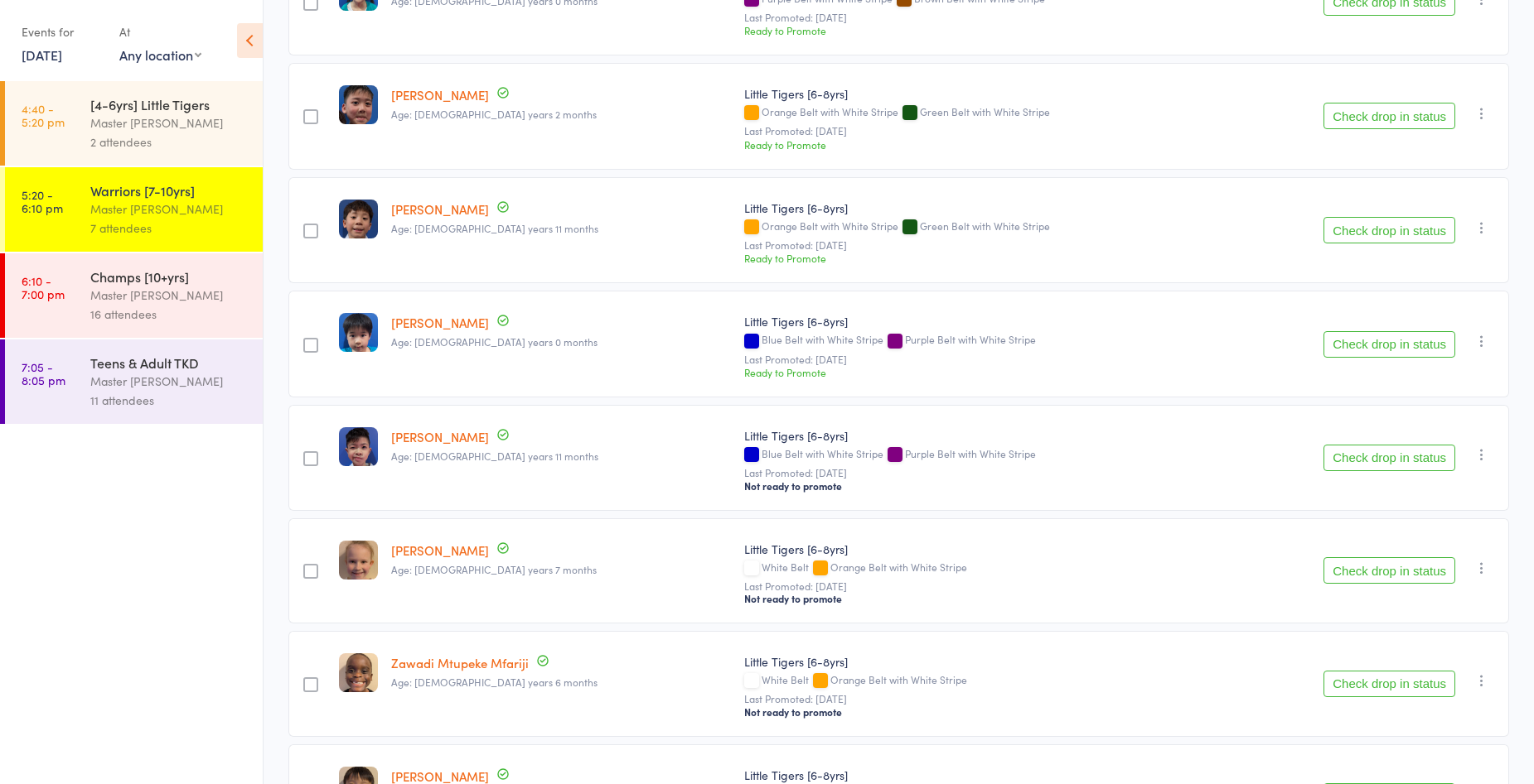
click at [1359, 683] on button "Check drop in status" at bounding box center [1389, 684] width 132 height 27
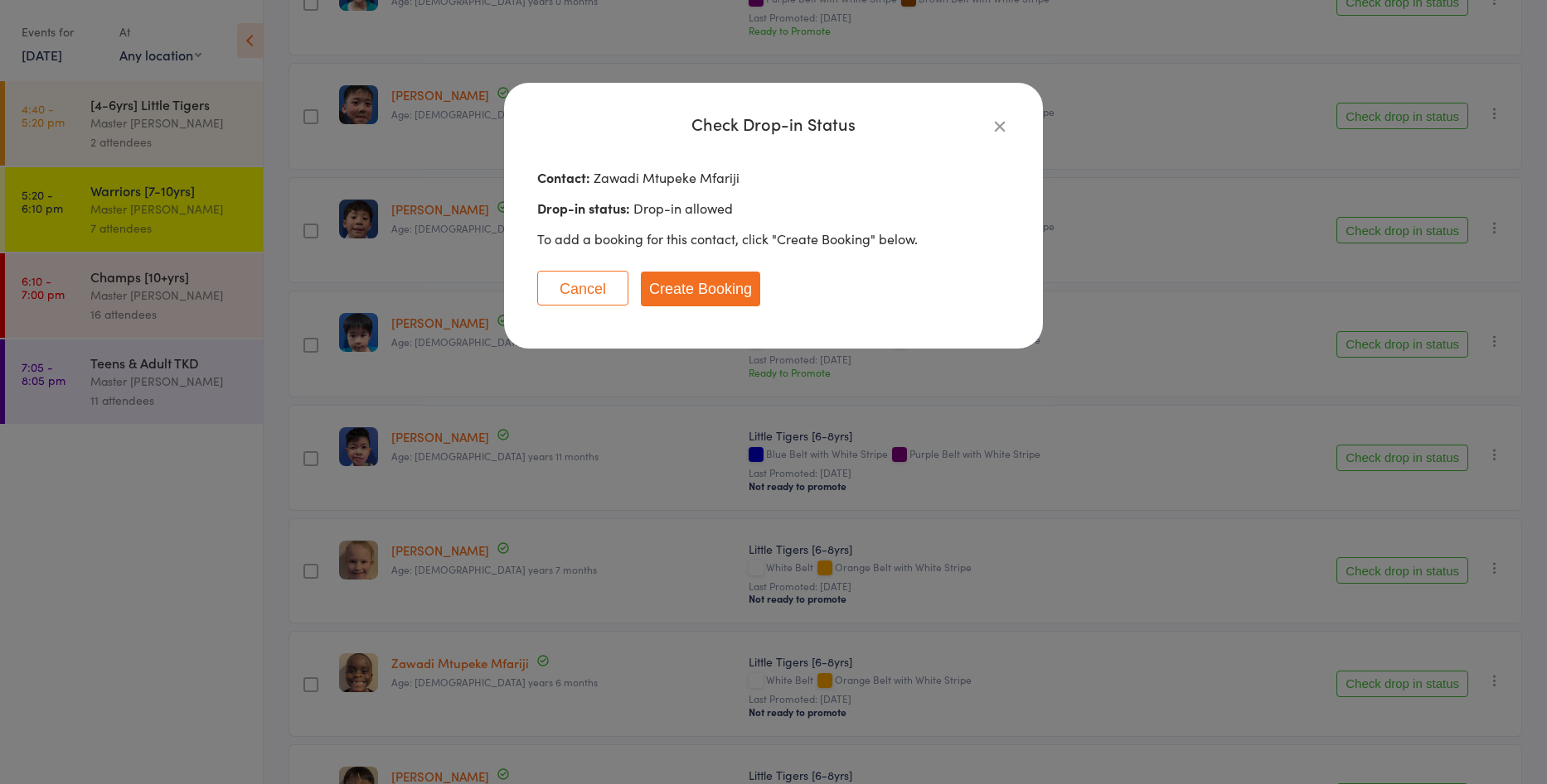
click at [691, 295] on button "Create Booking" at bounding box center [700, 289] width 119 height 34
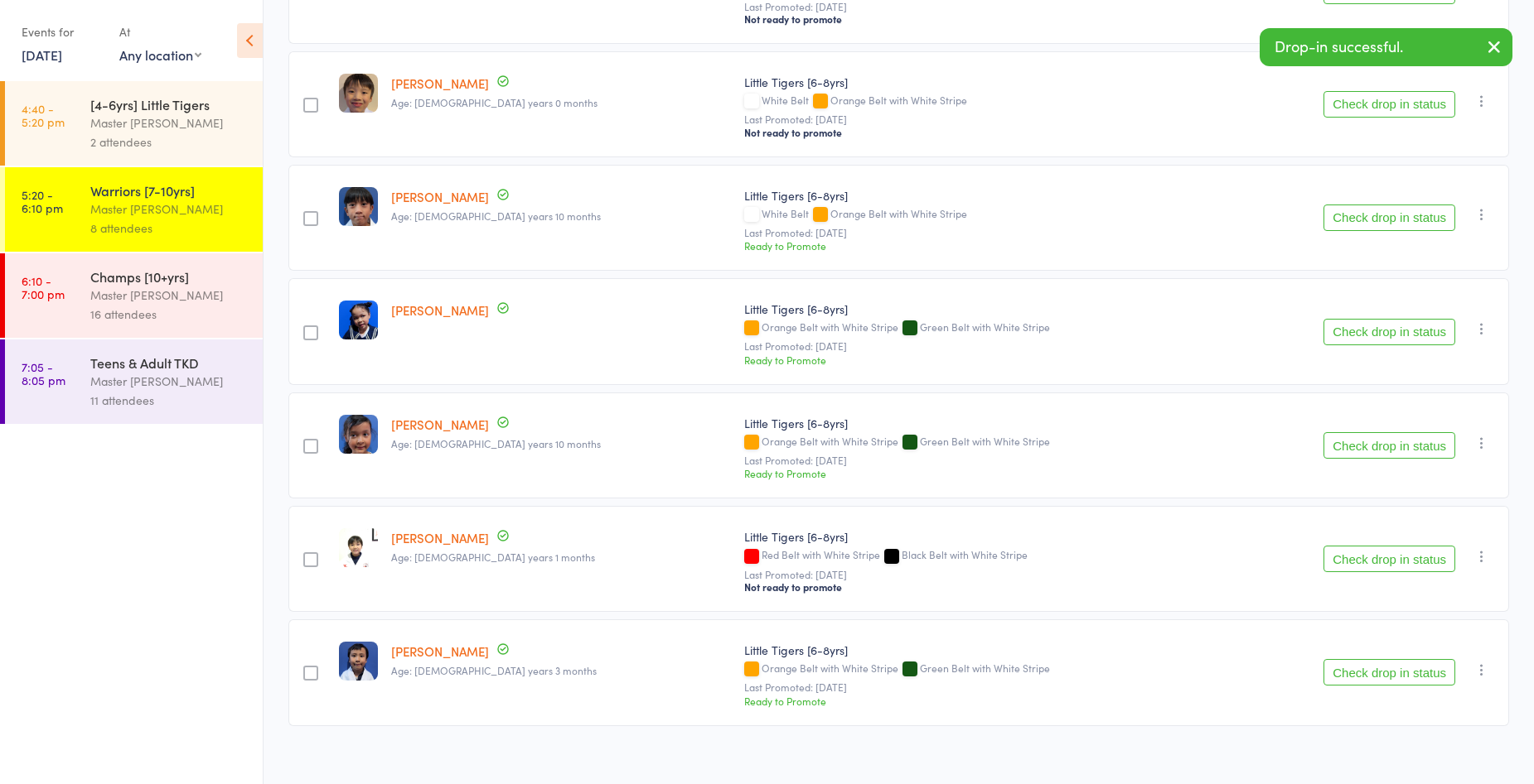
scroll to position [2169, 0]
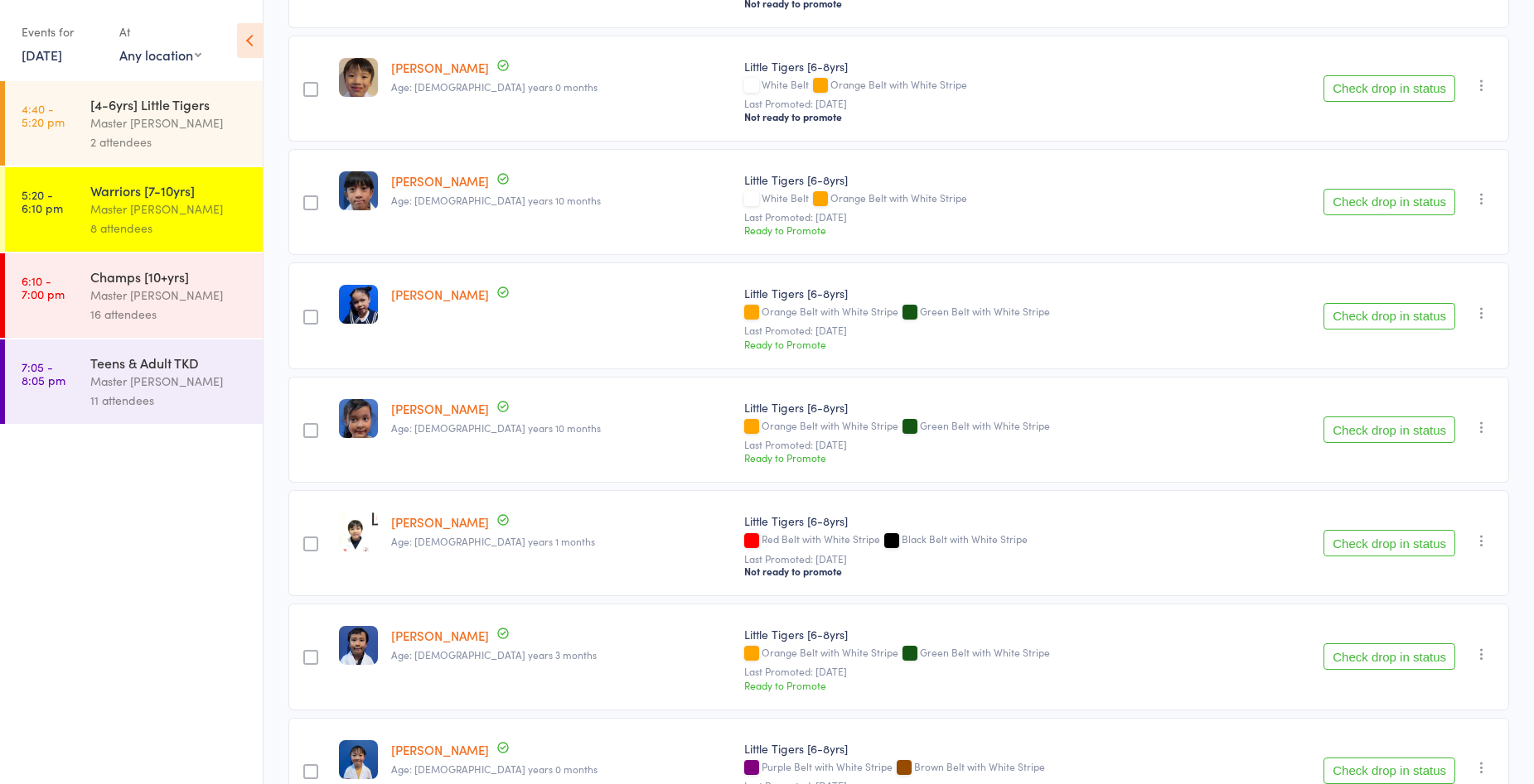
click at [1357, 655] on button "Check drop in status" at bounding box center [1389, 657] width 132 height 27
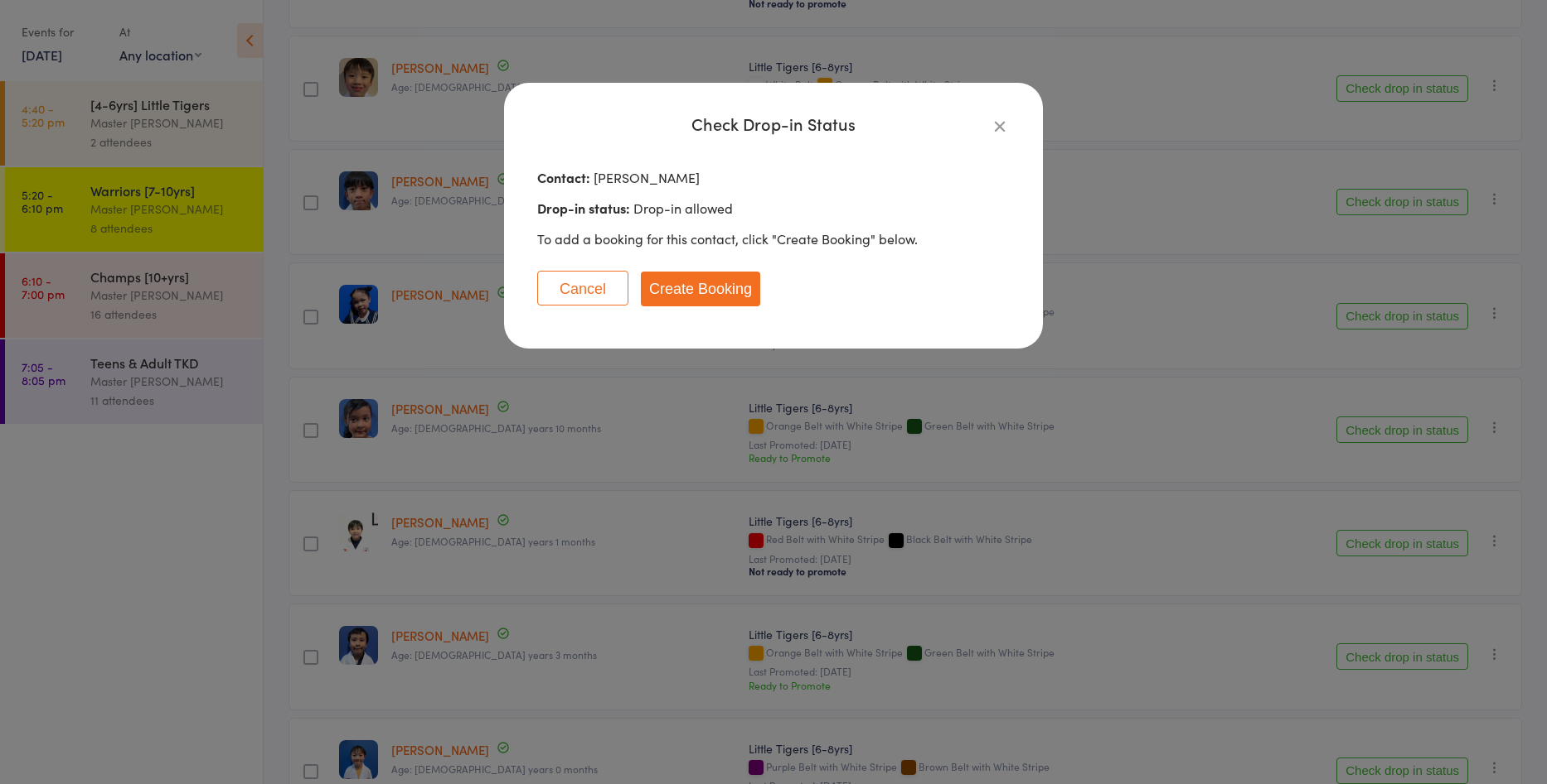
click at [663, 298] on button "Create Booking" at bounding box center [700, 289] width 119 height 34
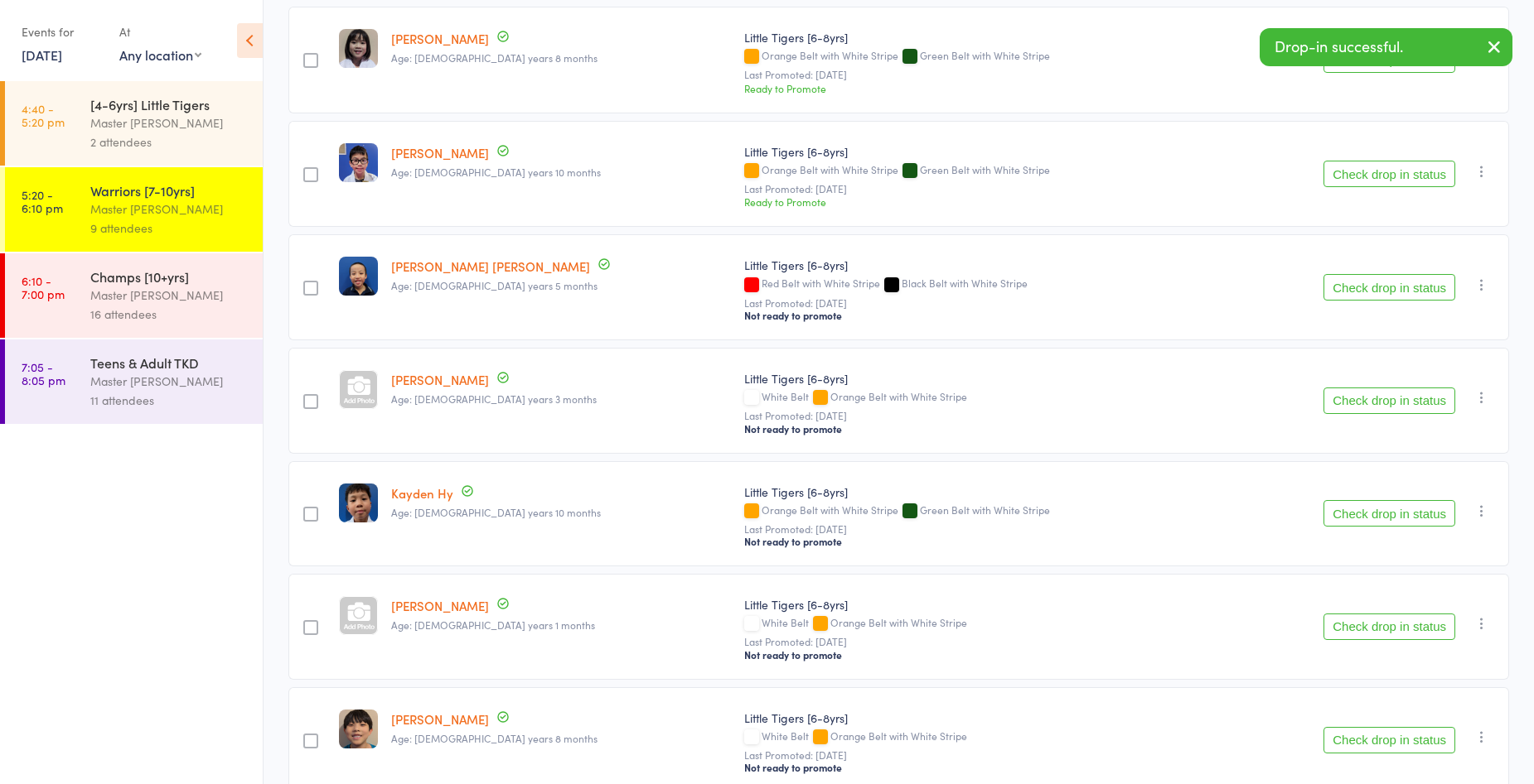
scroll to position [264, 0]
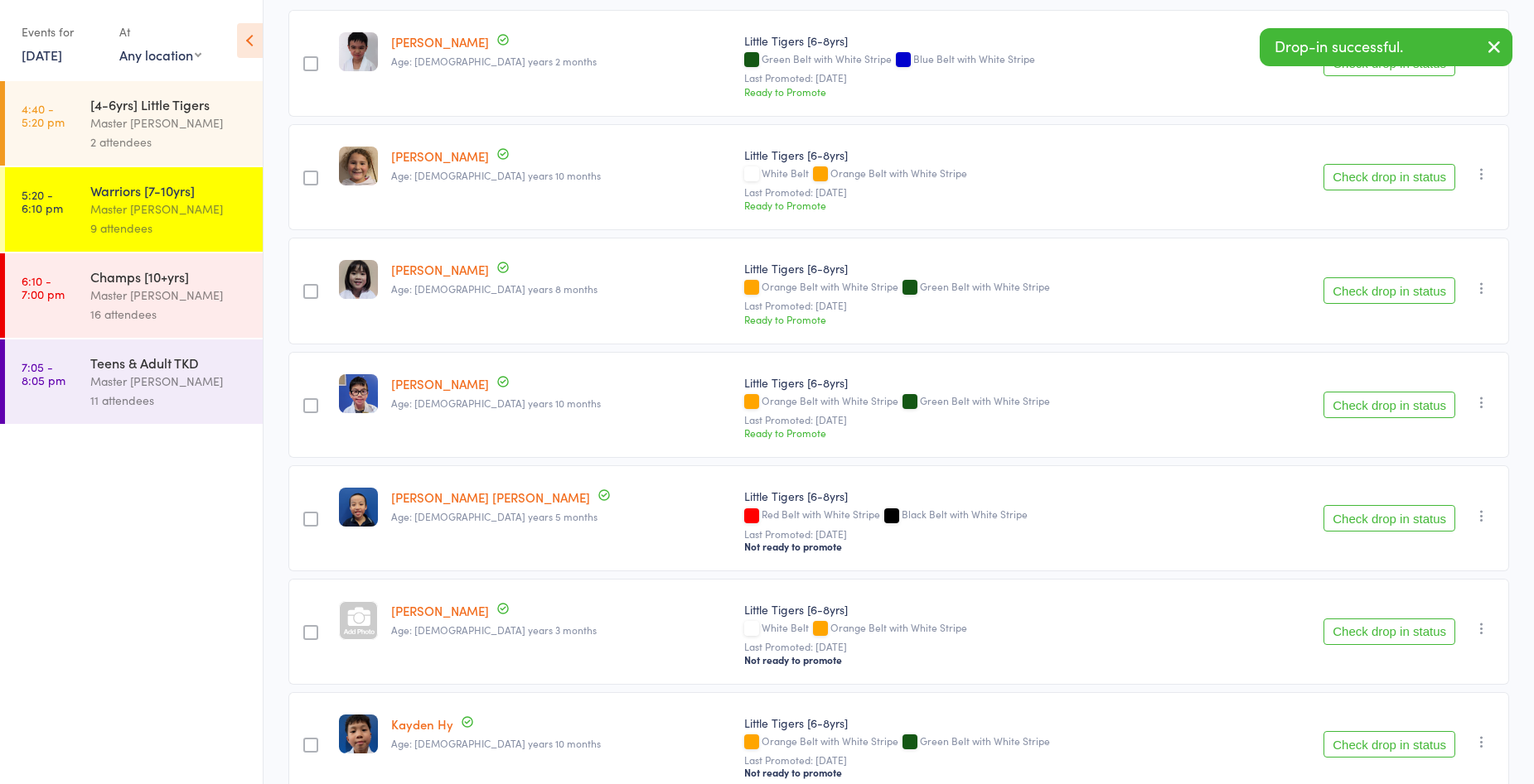
click at [210, 317] on div "16 attendees" at bounding box center [170, 315] width 158 height 19
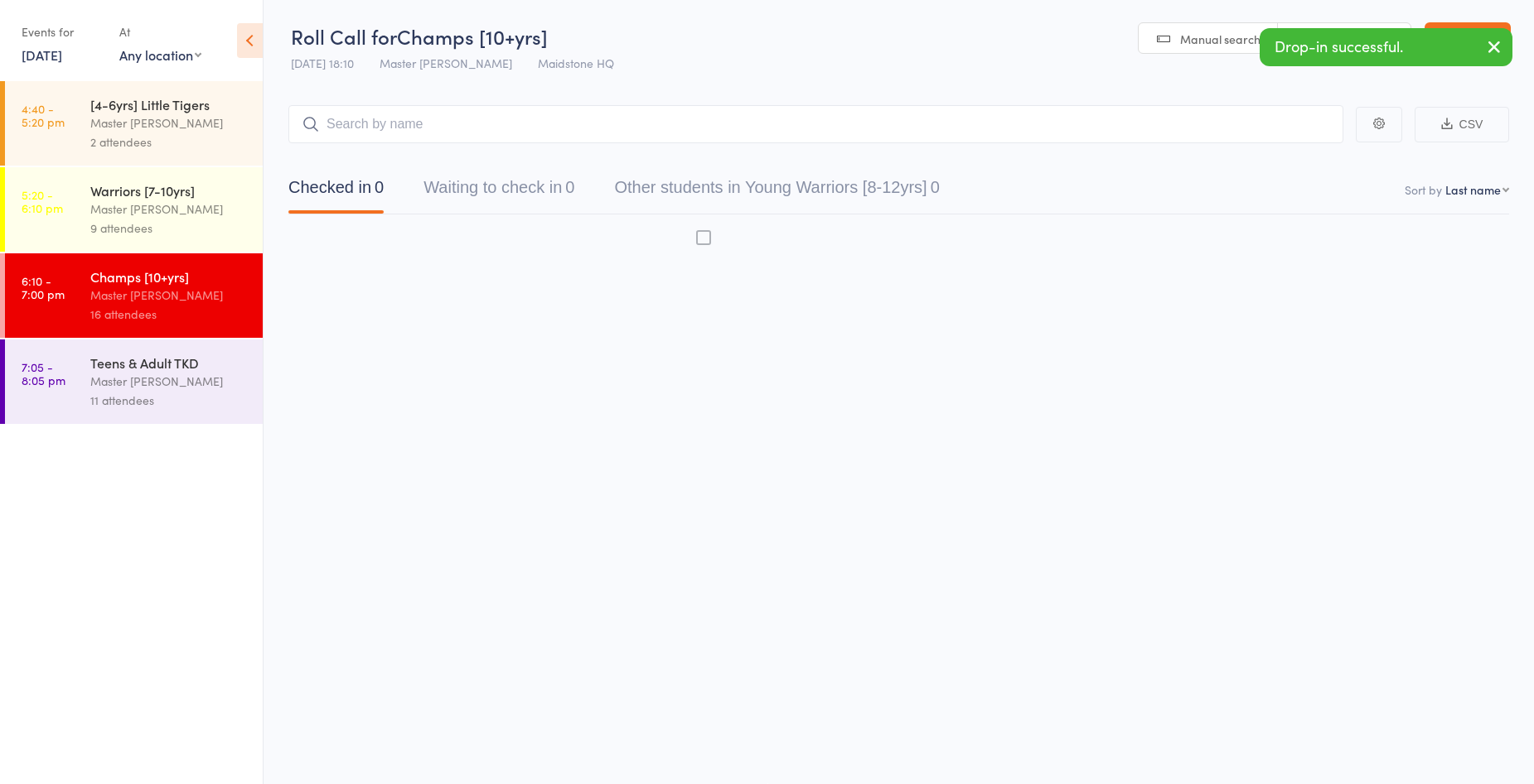
scroll to position [1, 0]
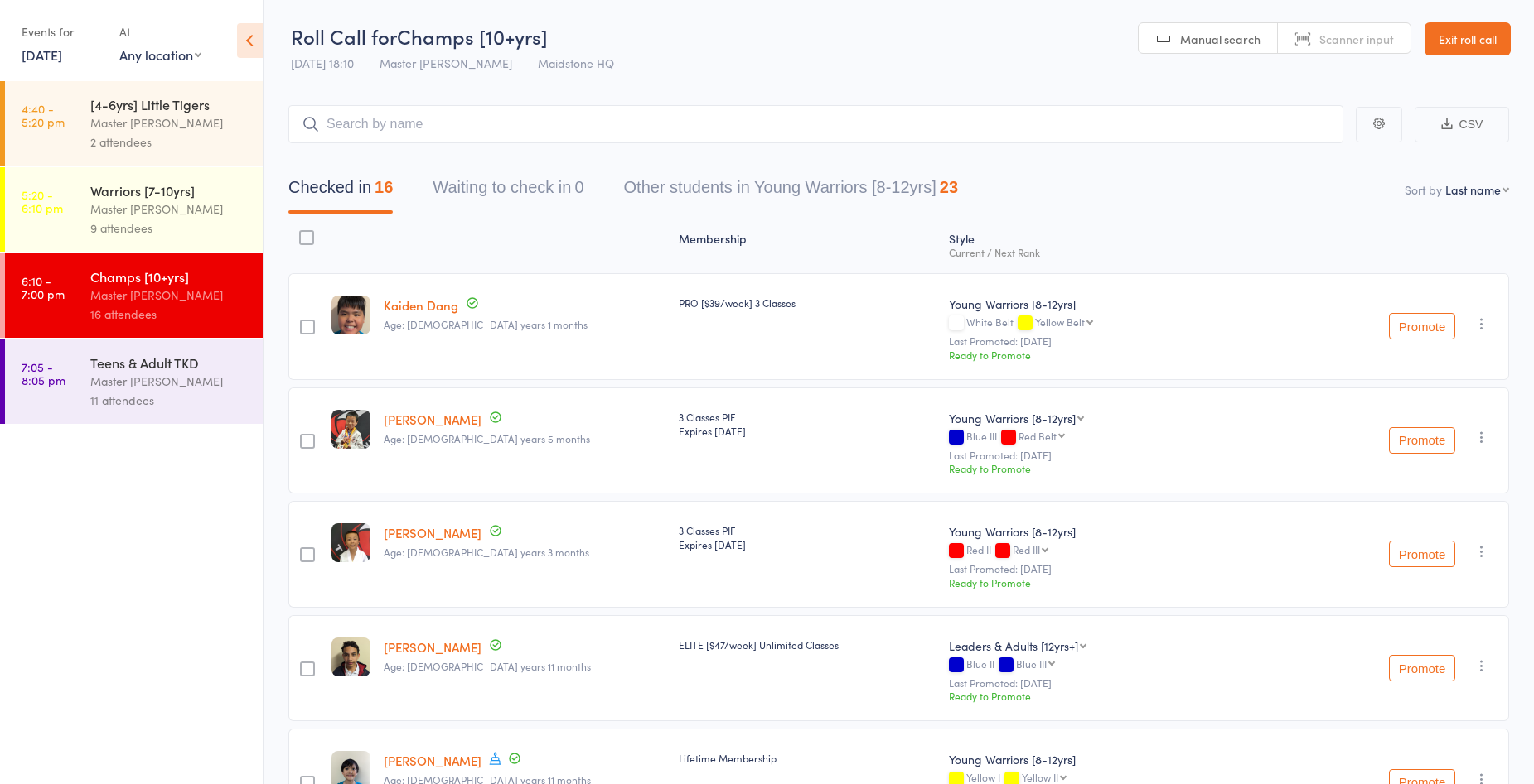
click at [181, 217] on div "Master [PERSON_NAME]" at bounding box center [170, 209] width 158 height 19
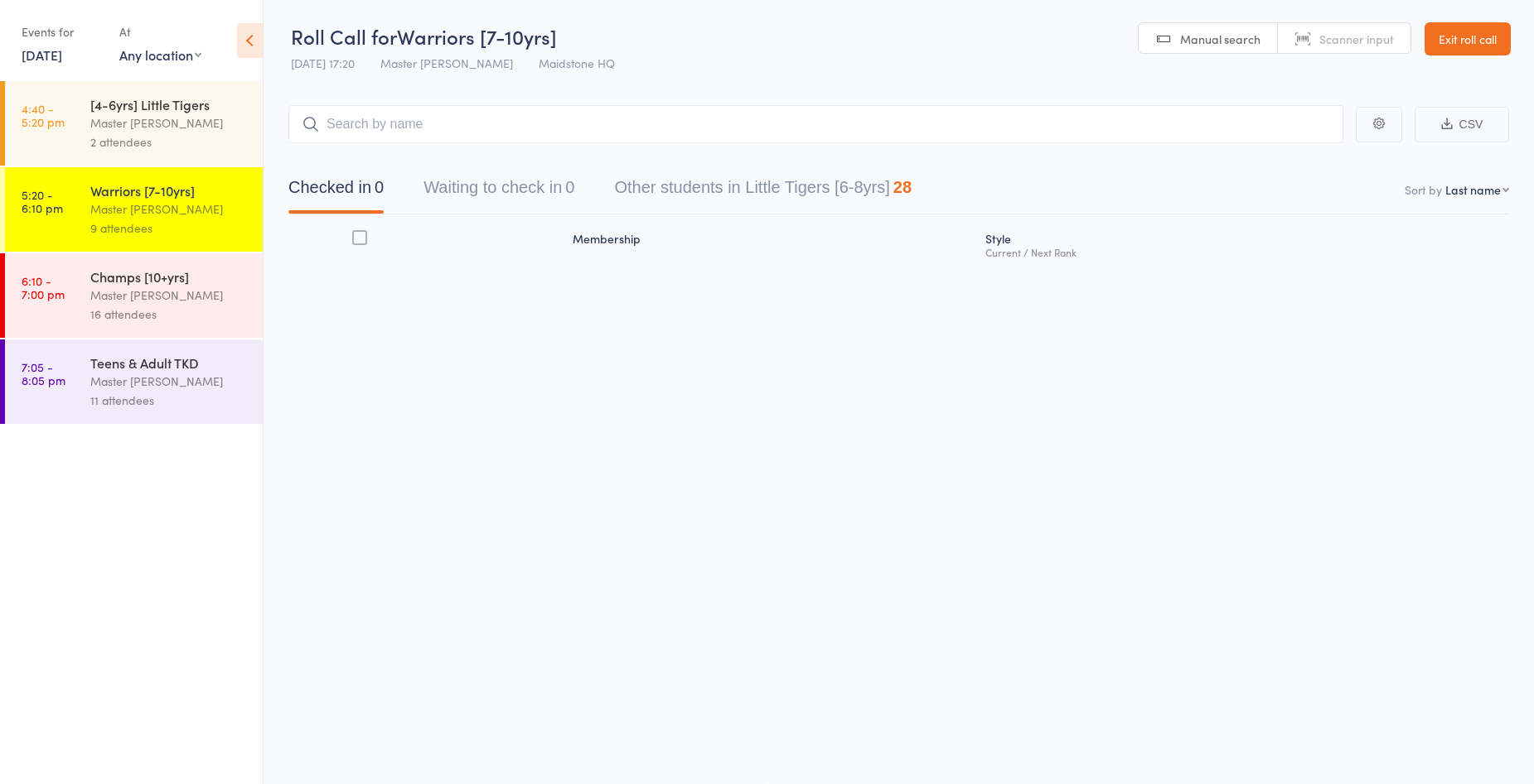
click at [173, 383] on div "Master [PERSON_NAME]" at bounding box center [170, 382] width 158 height 19
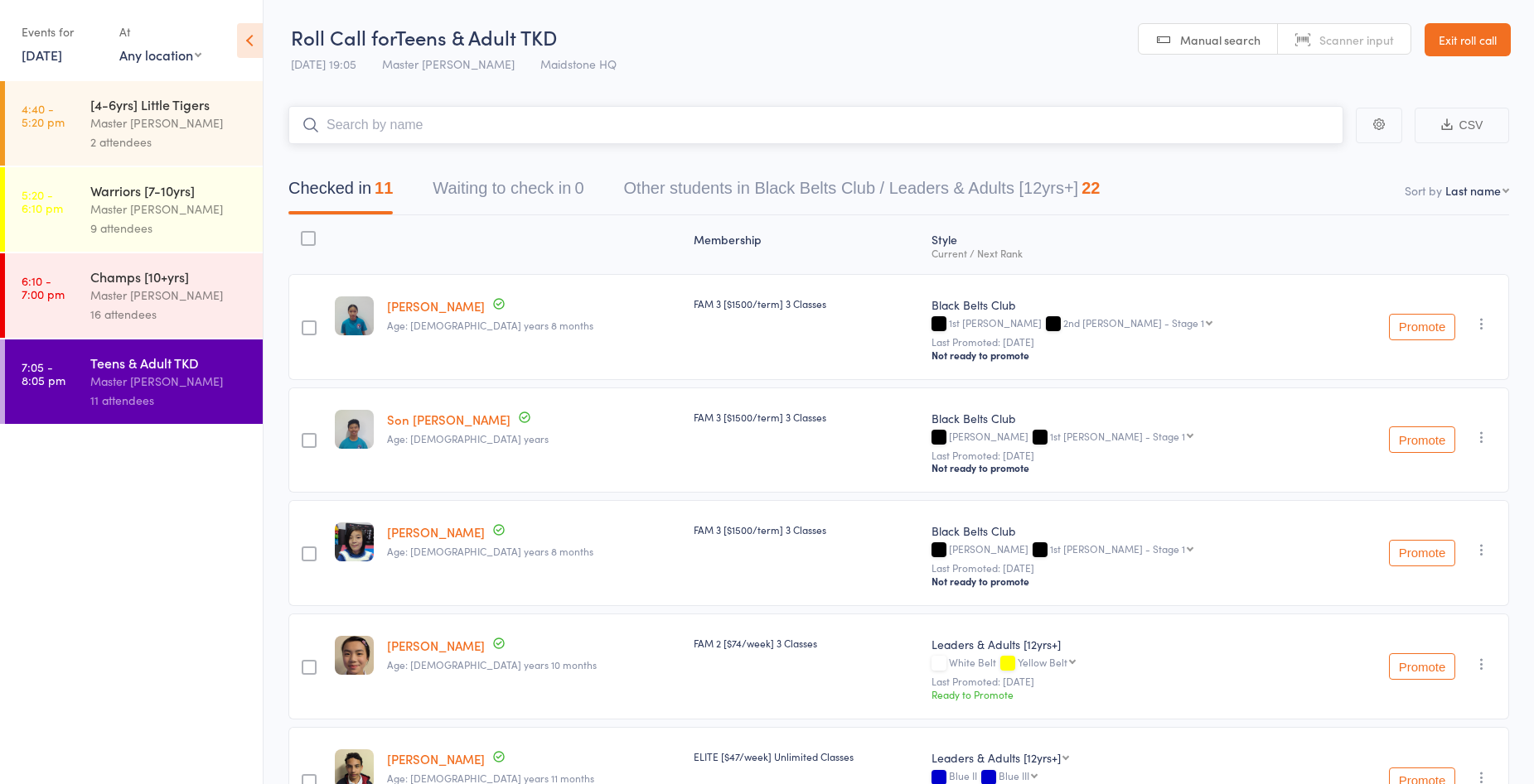
click at [837, 174] on button "Other students in Black Belts Club / Leaders & Adults [12yrs+] 22" at bounding box center [861, 193] width 476 height 44
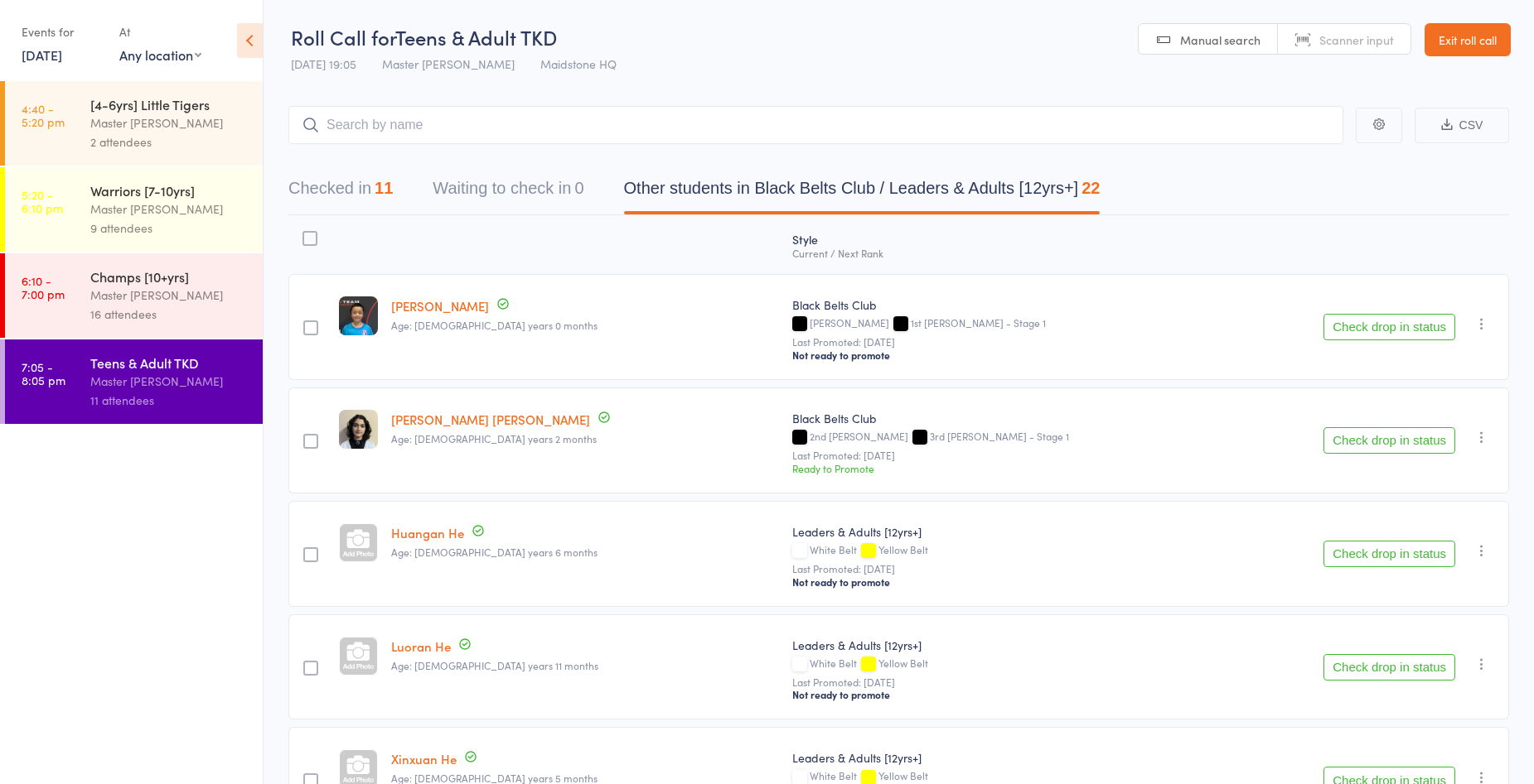
click at [1467, 41] on link "Exit roll call" at bounding box center [1467, 39] width 86 height 33
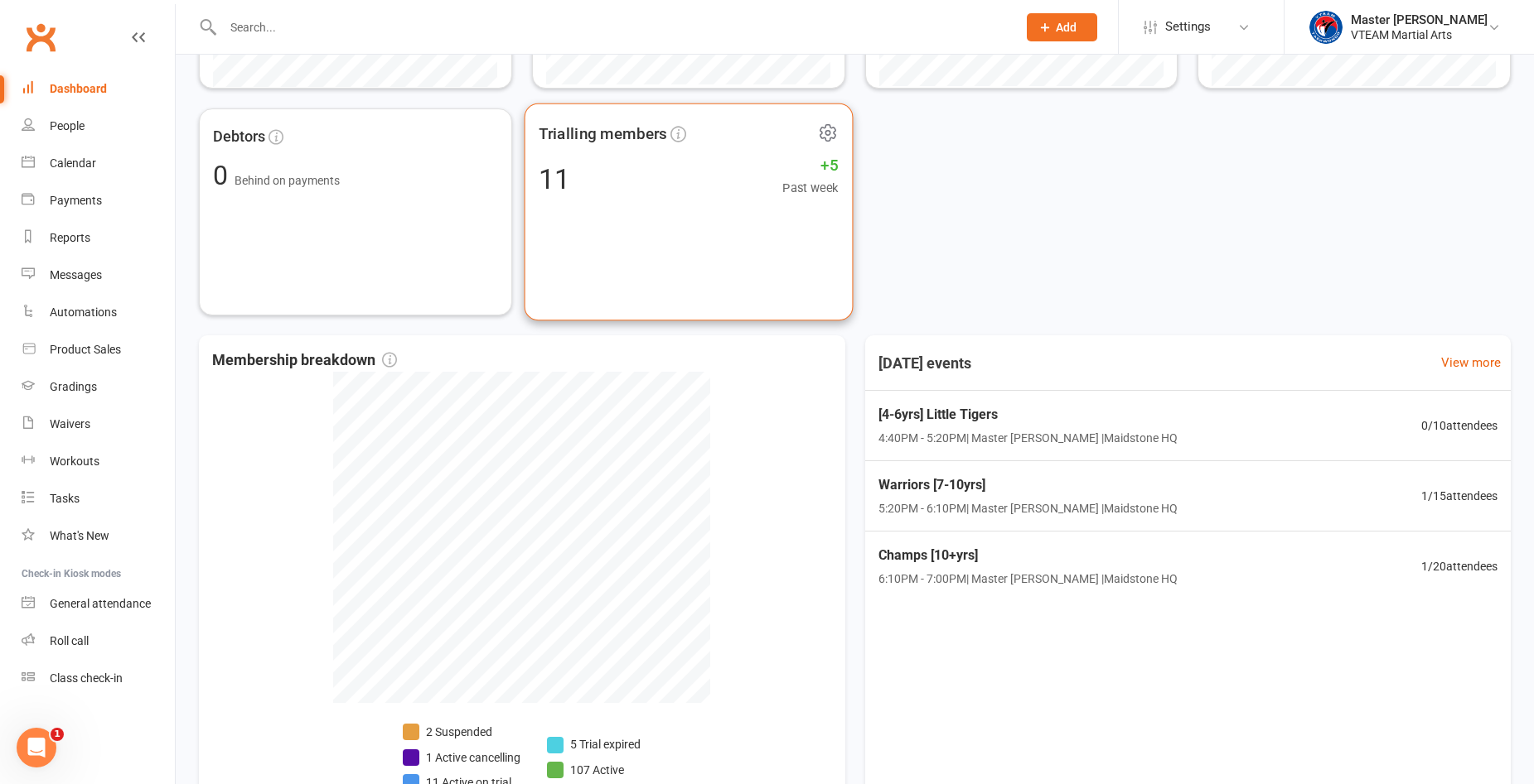
scroll to position [665, 0]
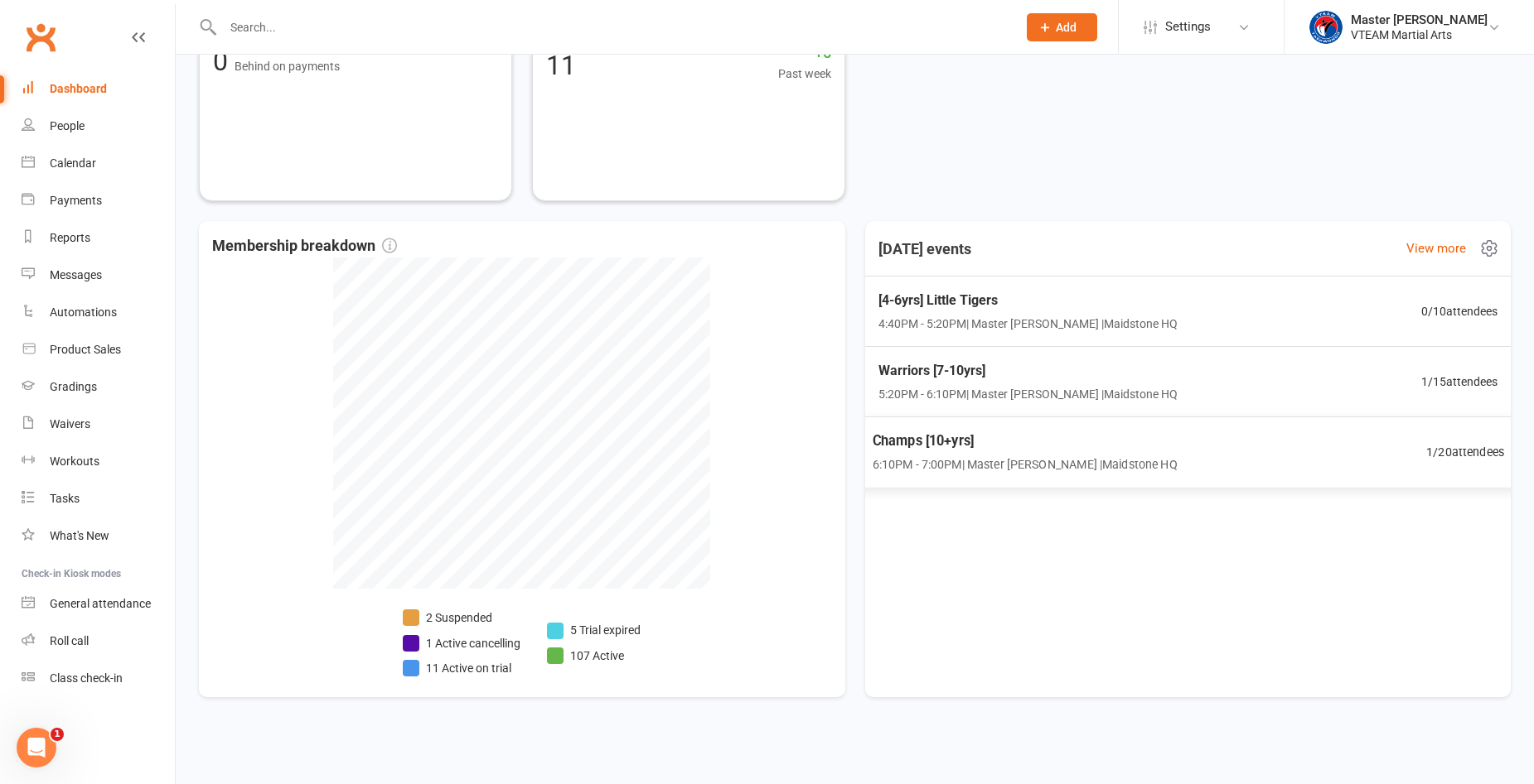
click at [1198, 460] on div "Champs [10+yrs] 6:10PM - 7:00PM | Master Eric Phan | Maidstone HQ 1 / 20 attend…" at bounding box center [1188, 452] width 672 height 72
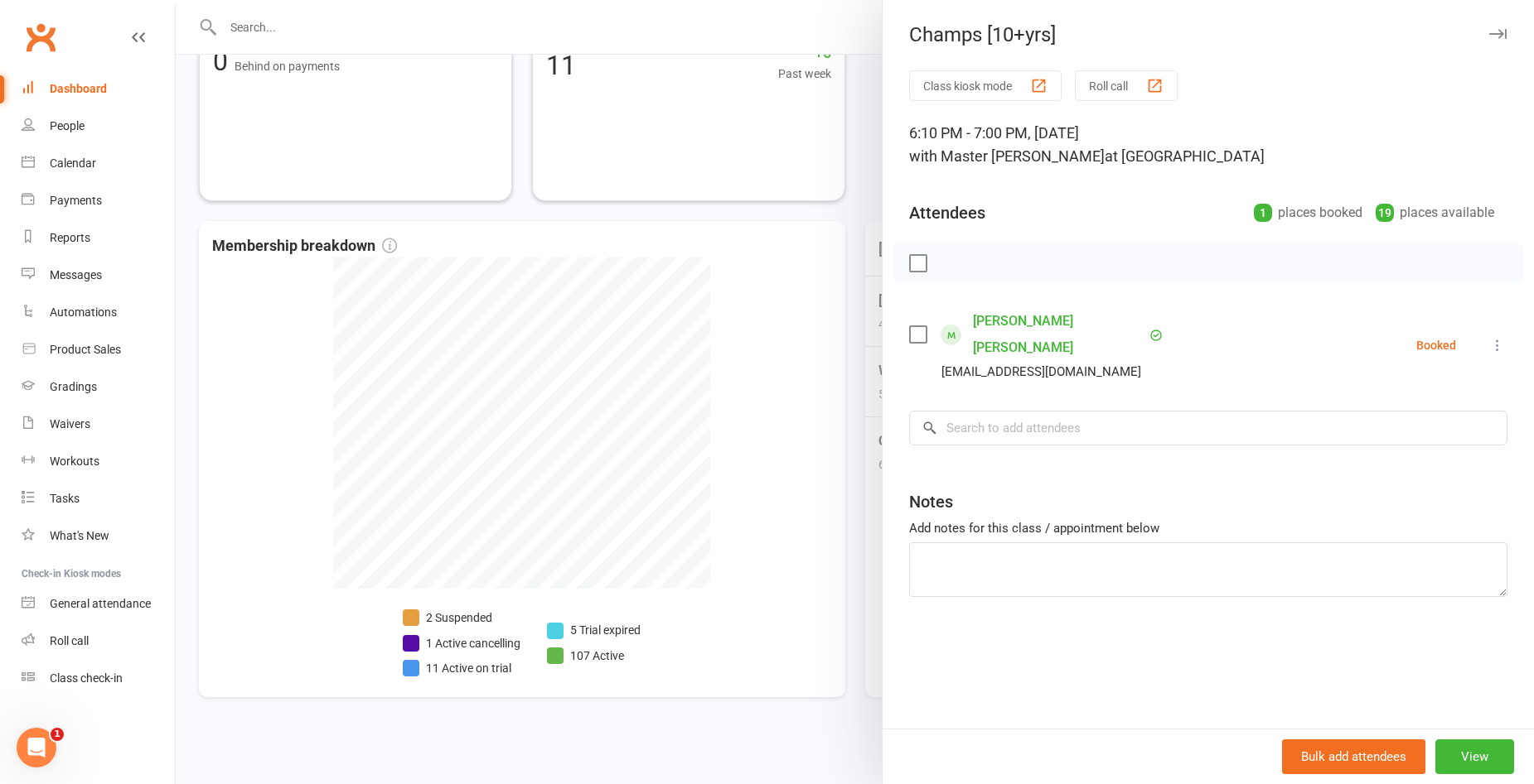
click at [854, 371] on div at bounding box center [854, 392] width 1358 height 784
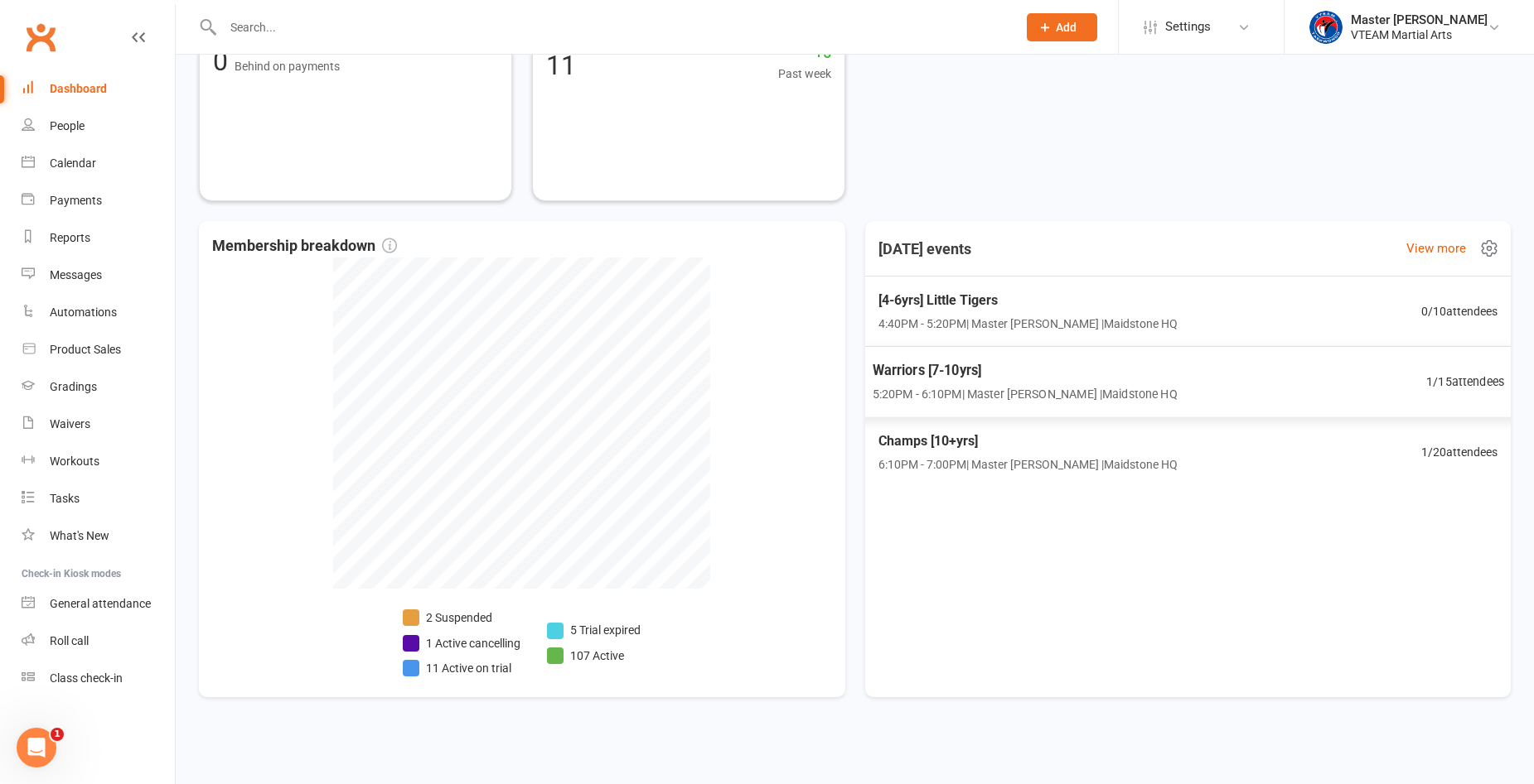
click at [1244, 374] on div "Warriors [7-10yrs] 5:20PM - 6:10PM | Master Eric Phan | Maidstone HQ 1 / 15 att…" at bounding box center [1188, 382] width 672 height 72
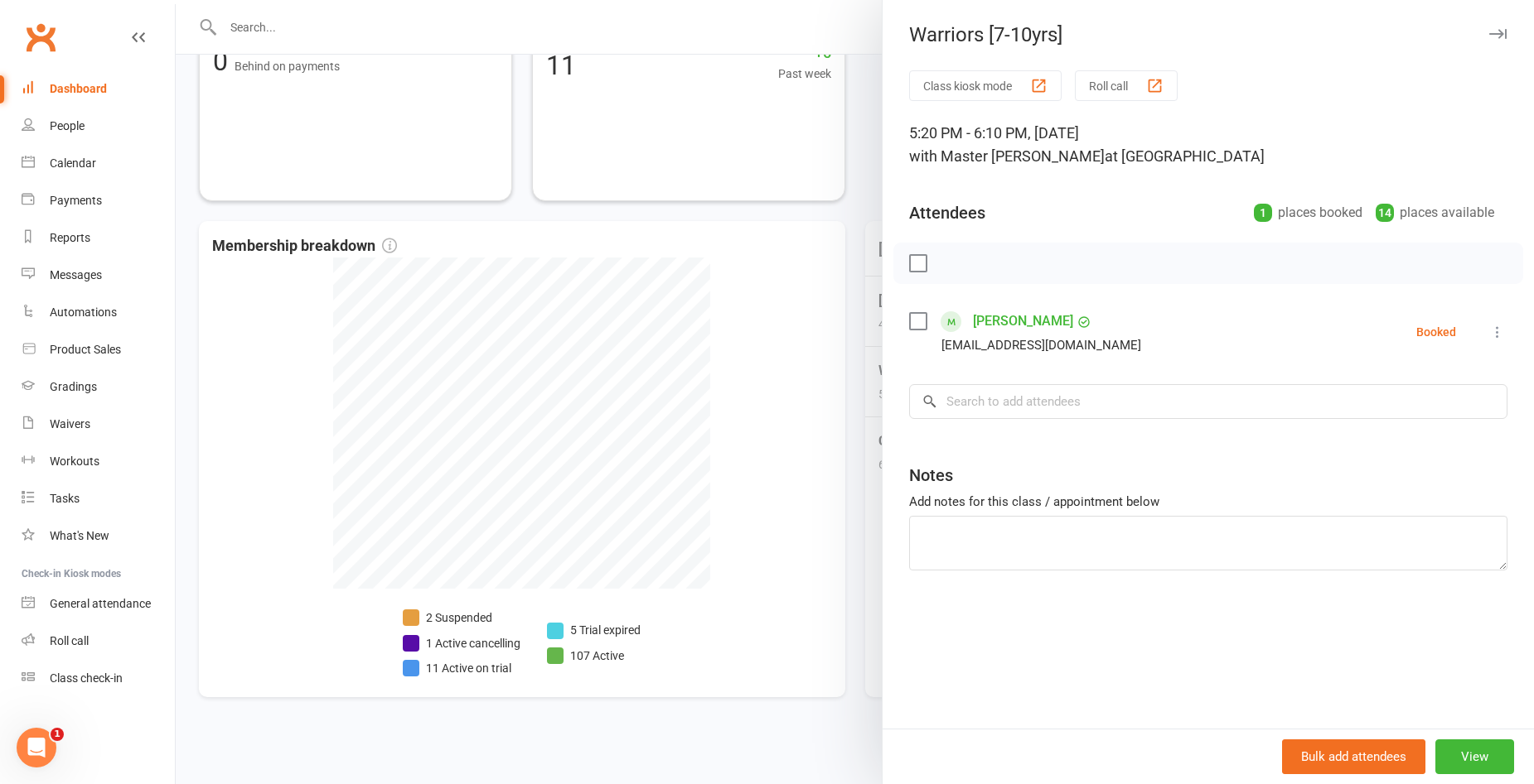
click at [854, 382] on div at bounding box center [854, 392] width 1358 height 784
